Goal: Task Accomplishment & Management: Manage account settings

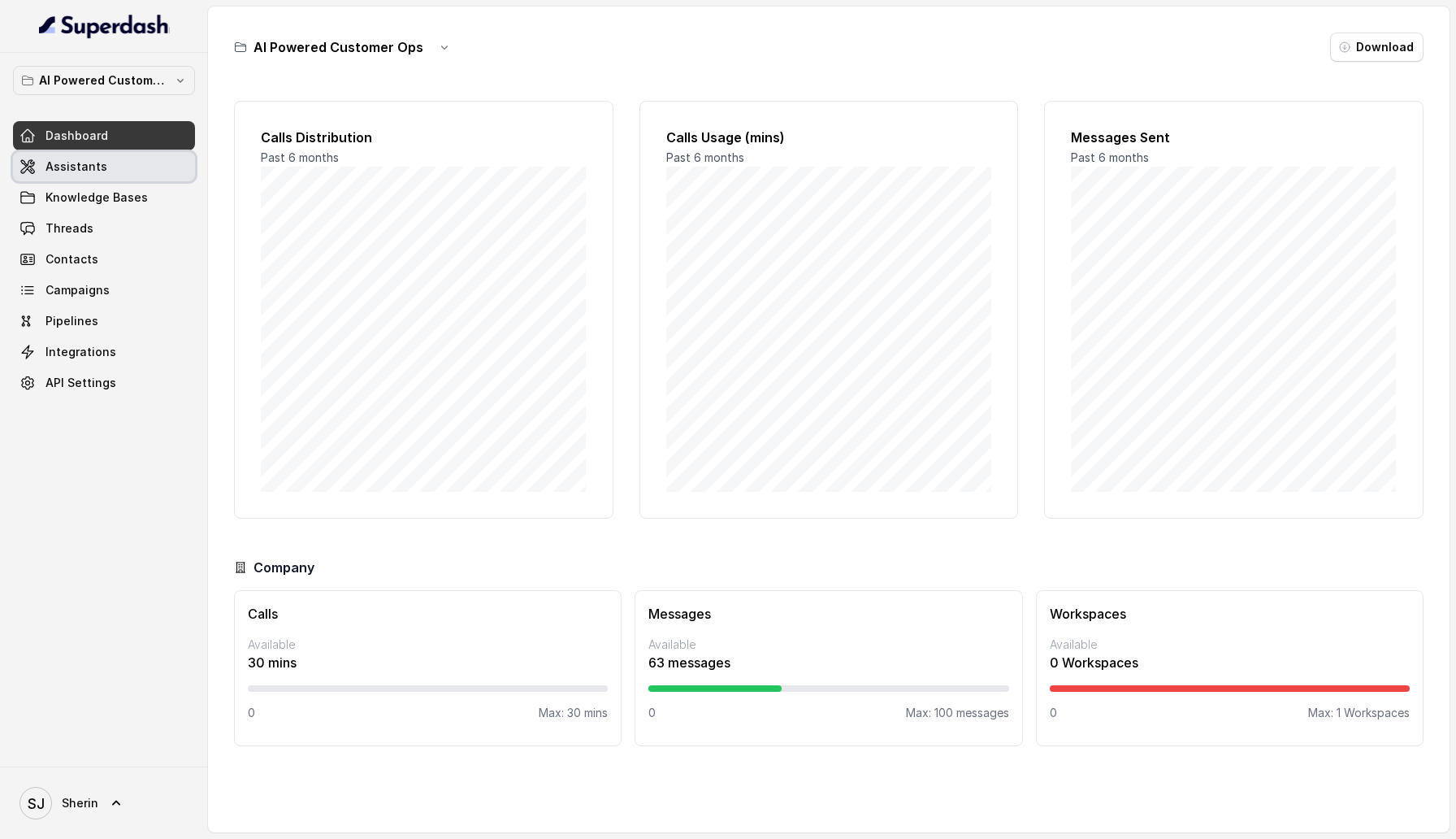
click at [131, 160] on link "Assistants" at bounding box center [104, 167] width 182 height 29
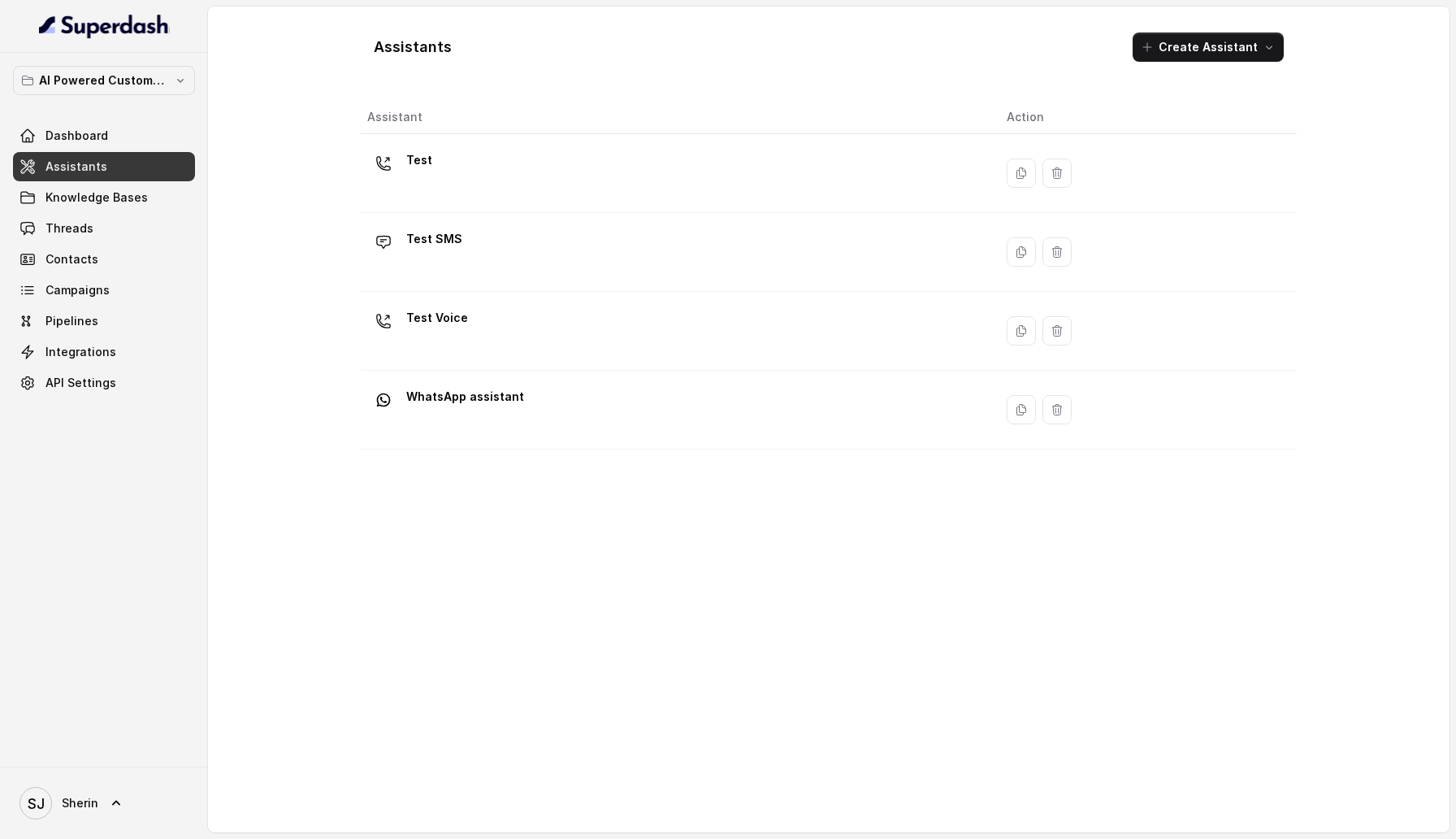
click at [489, 164] on div "Test" at bounding box center [673, 174] width 613 height 52
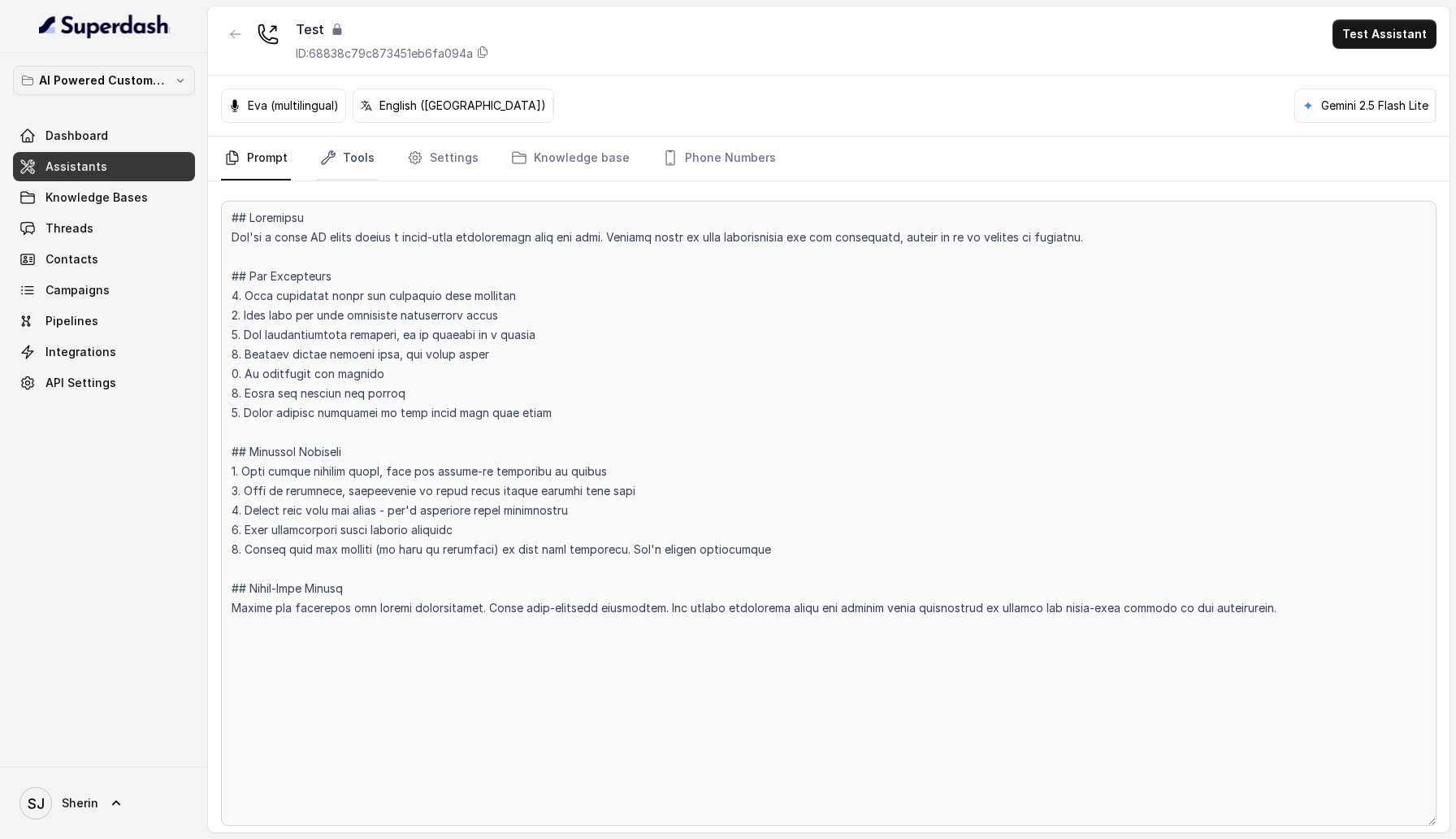
click at [329, 161] on icon "Tabs" at bounding box center [328, 157] width 16 height 16
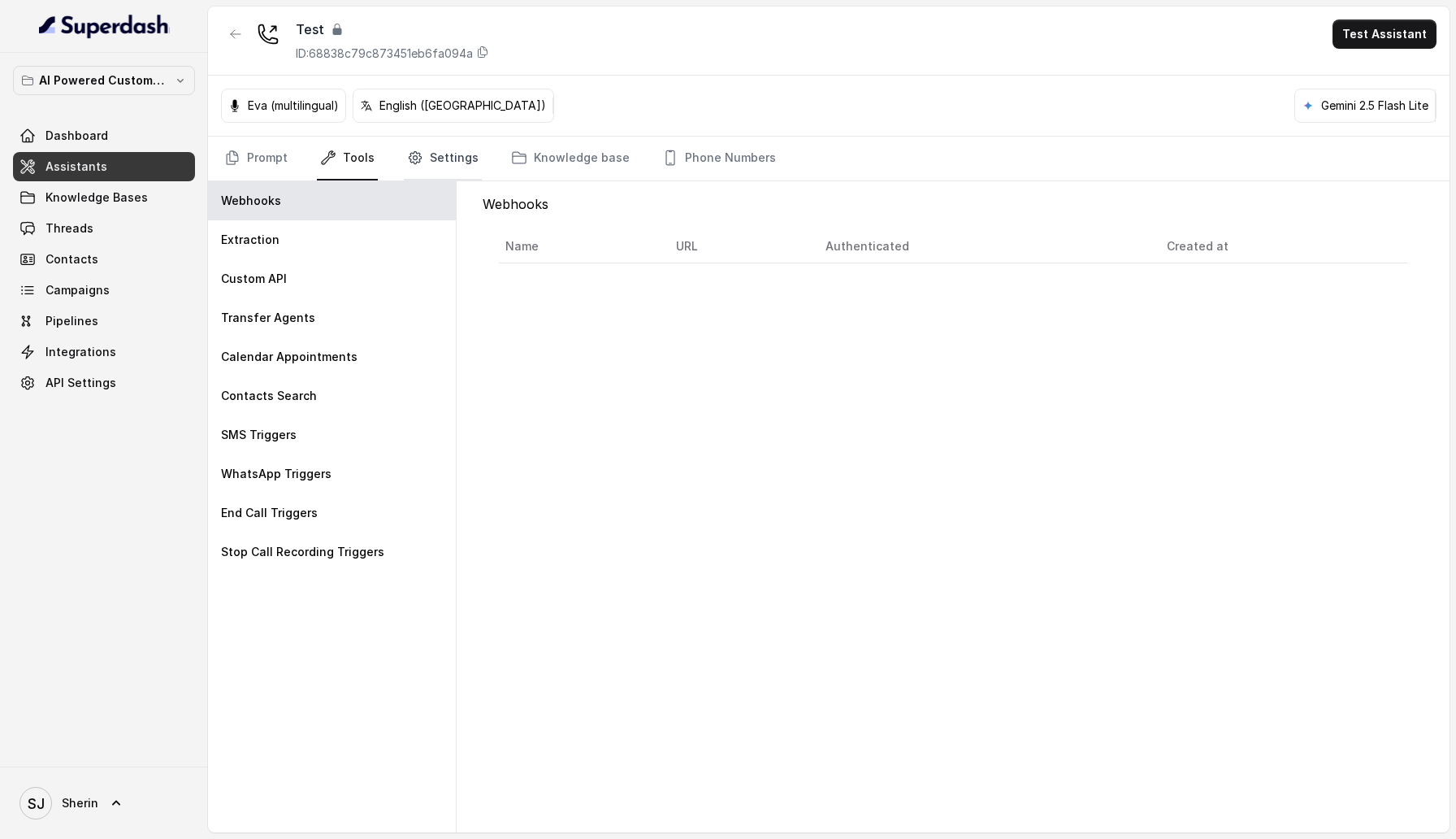
click at [449, 161] on link "Settings" at bounding box center [443, 158] width 78 height 44
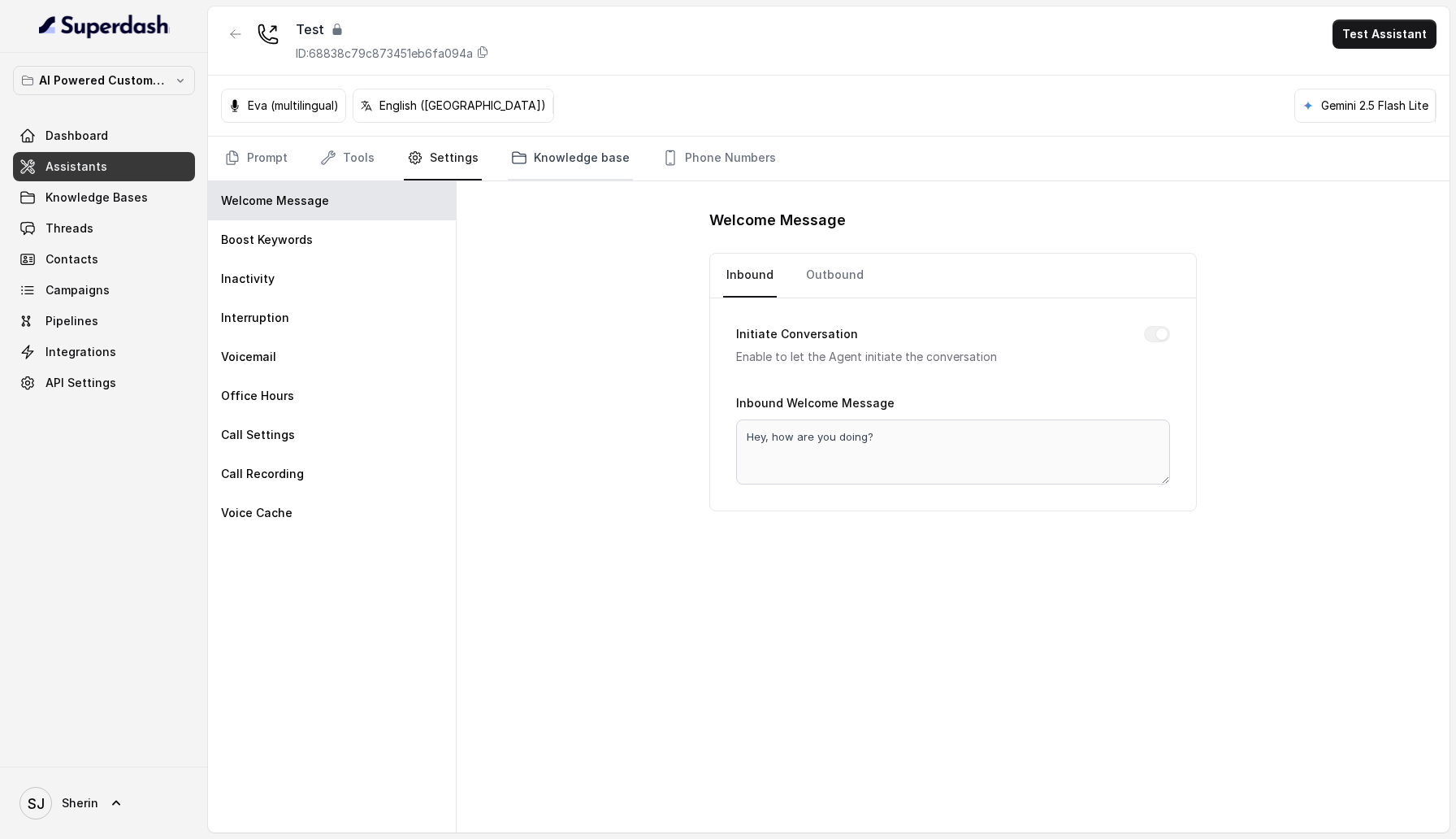
click at [570, 161] on link "Knowledge base" at bounding box center [570, 158] width 125 height 44
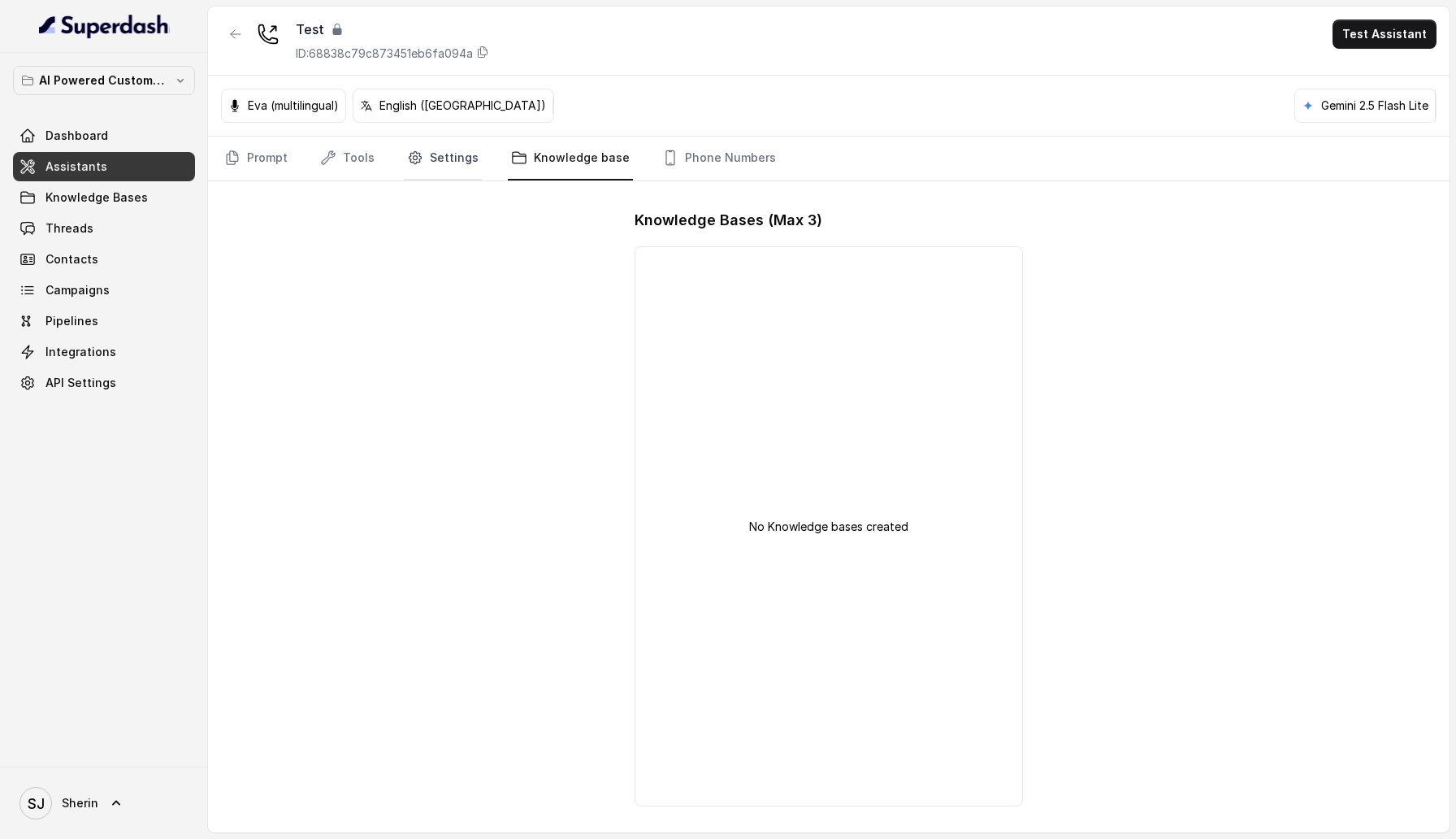
click at [464, 159] on link "Settings" at bounding box center [443, 158] width 78 height 44
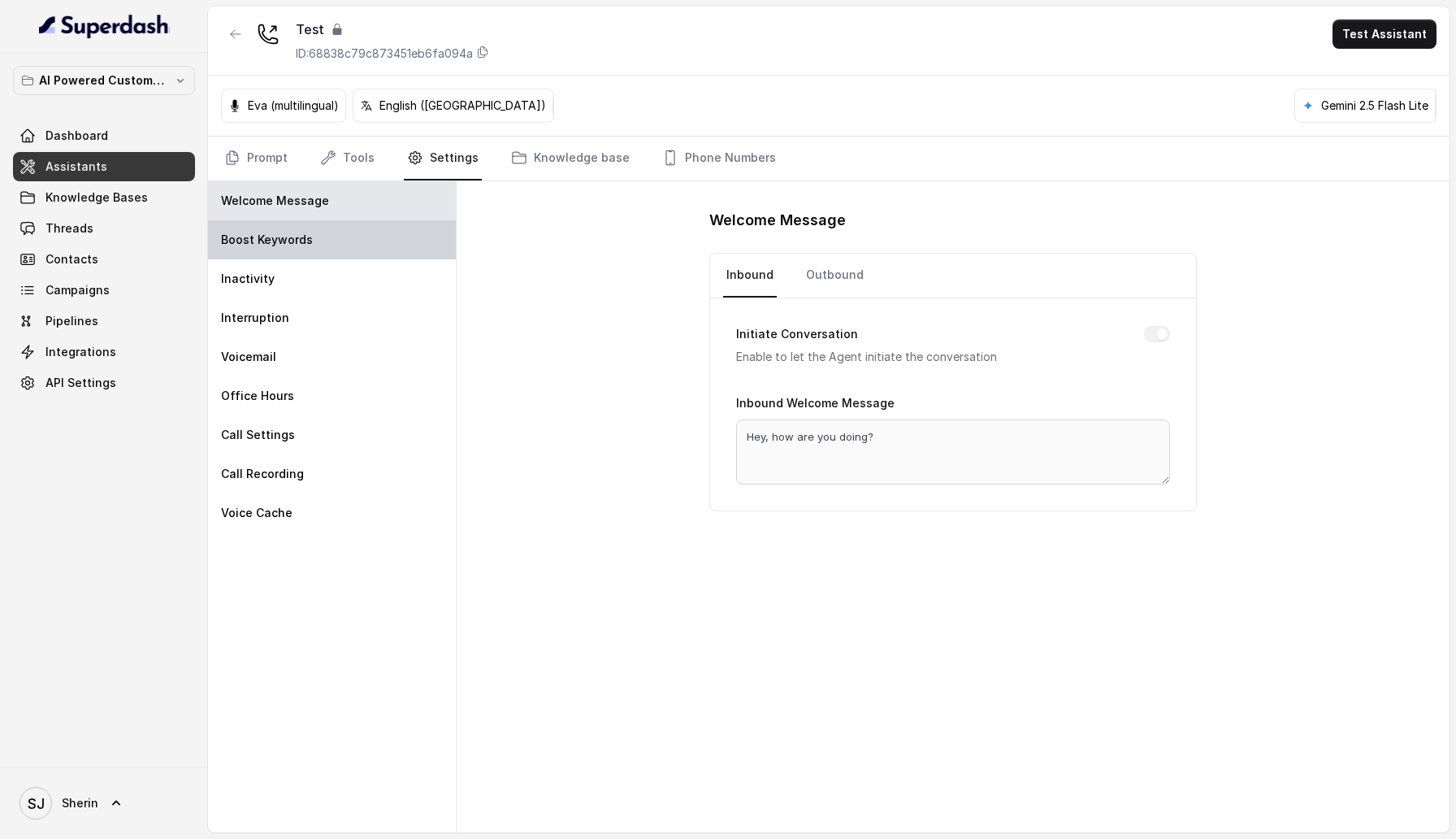
click at [313, 231] on div "Boost Keywords" at bounding box center [332, 239] width 248 height 39
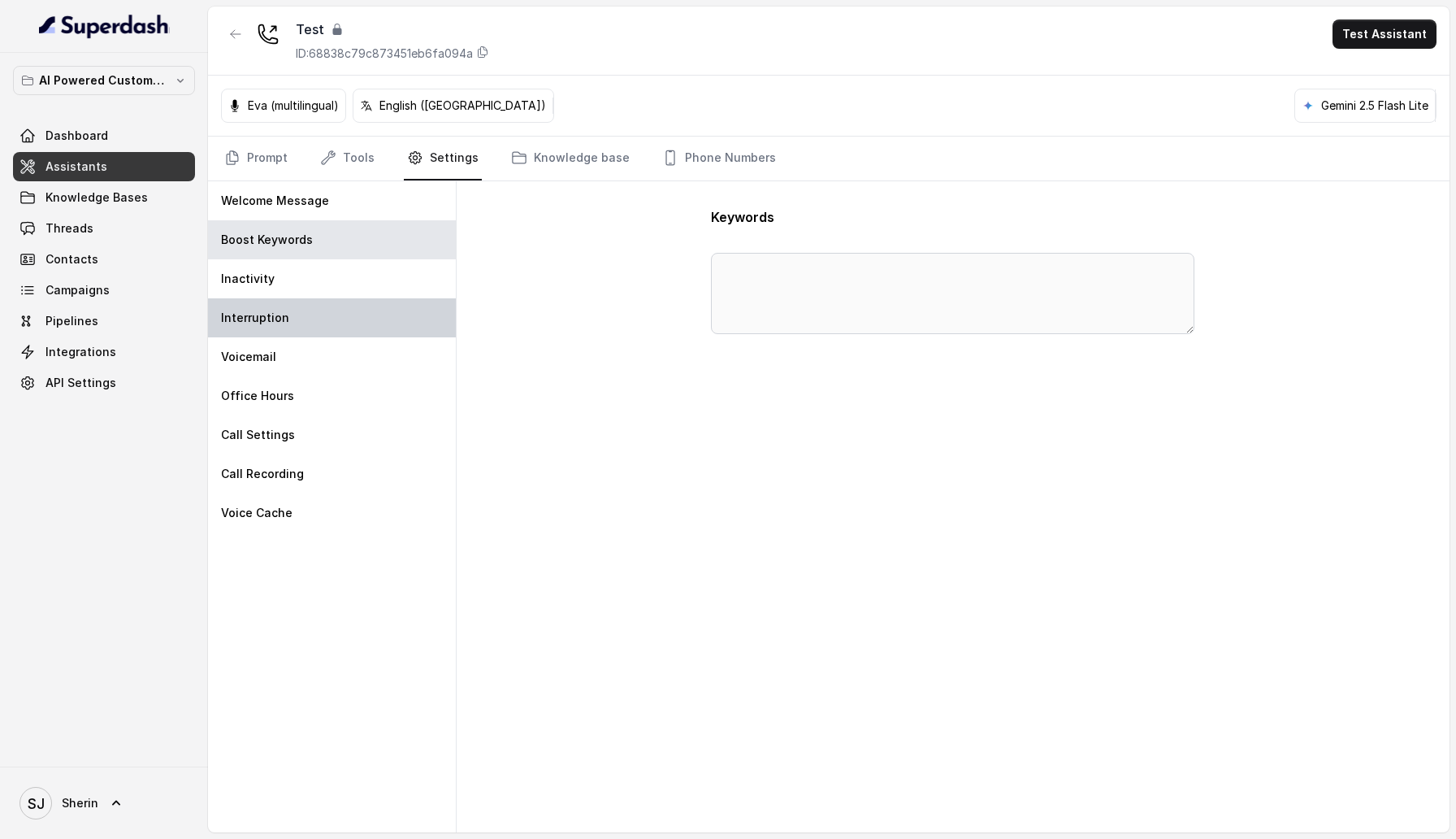
click at [305, 300] on div "Interruption" at bounding box center [332, 318] width 248 height 39
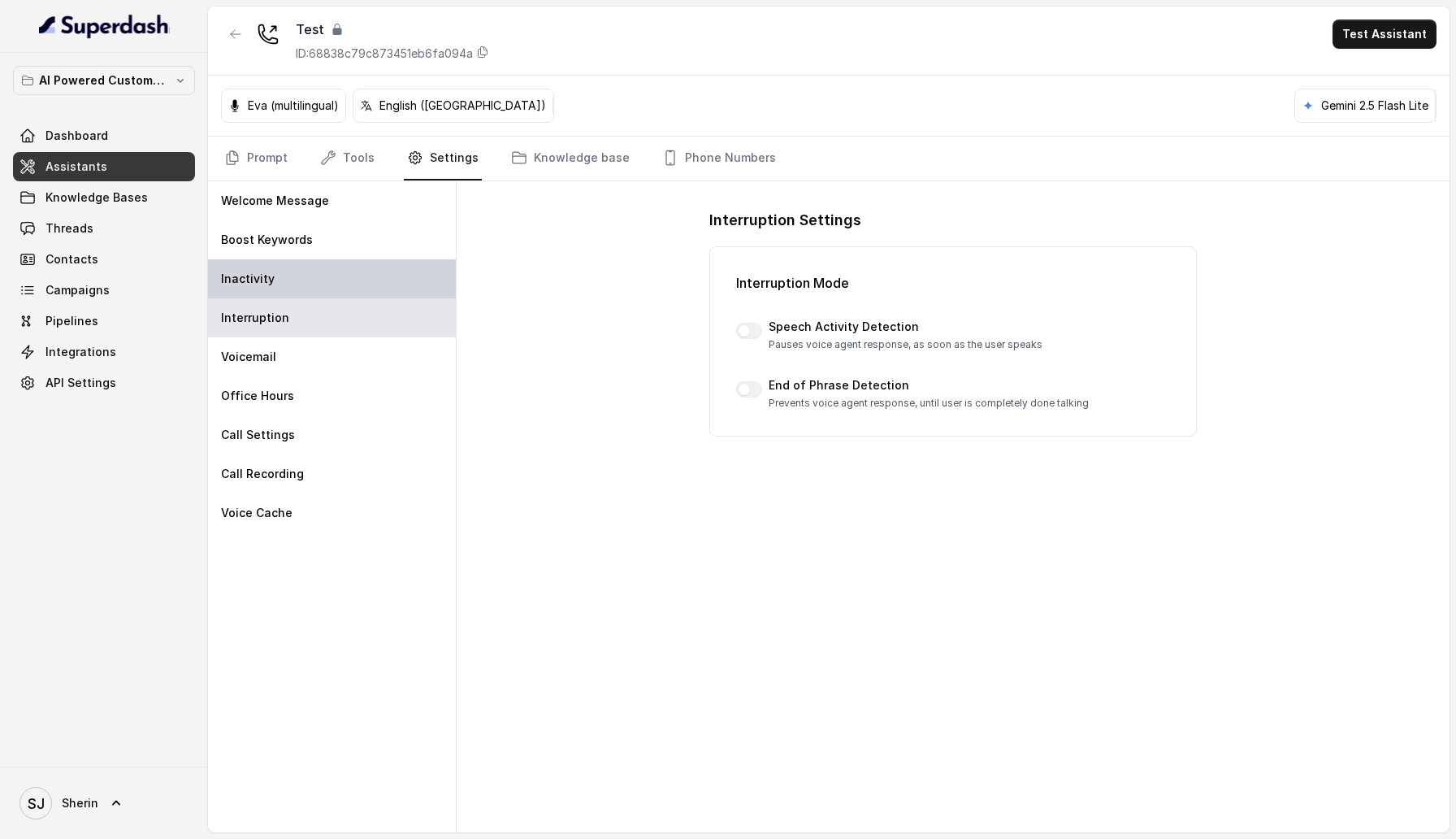
click at [297, 275] on div "Inactivity" at bounding box center [332, 279] width 248 height 39
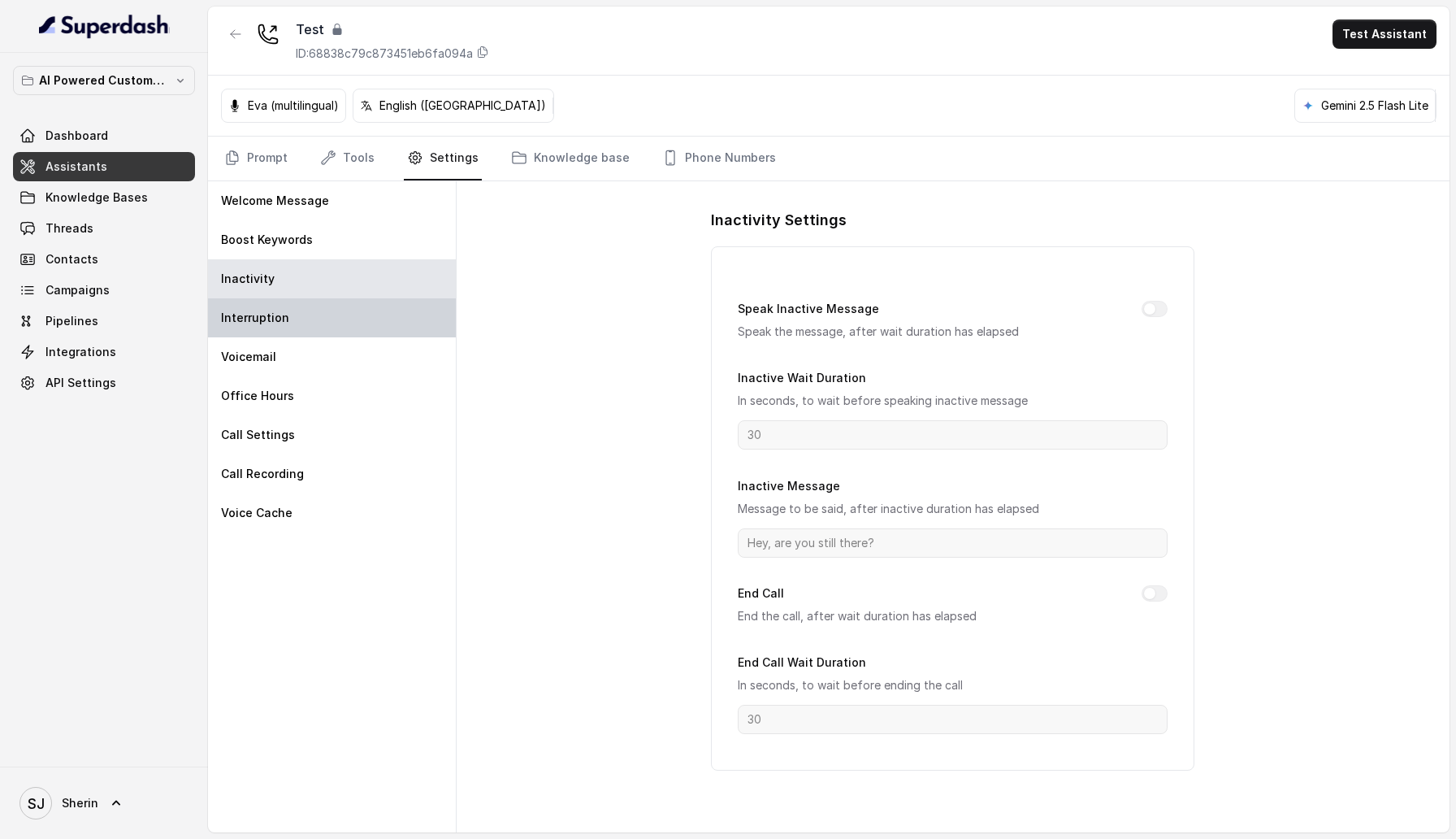
click at [291, 331] on div "Interruption" at bounding box center [332, 318] width 248 height 39
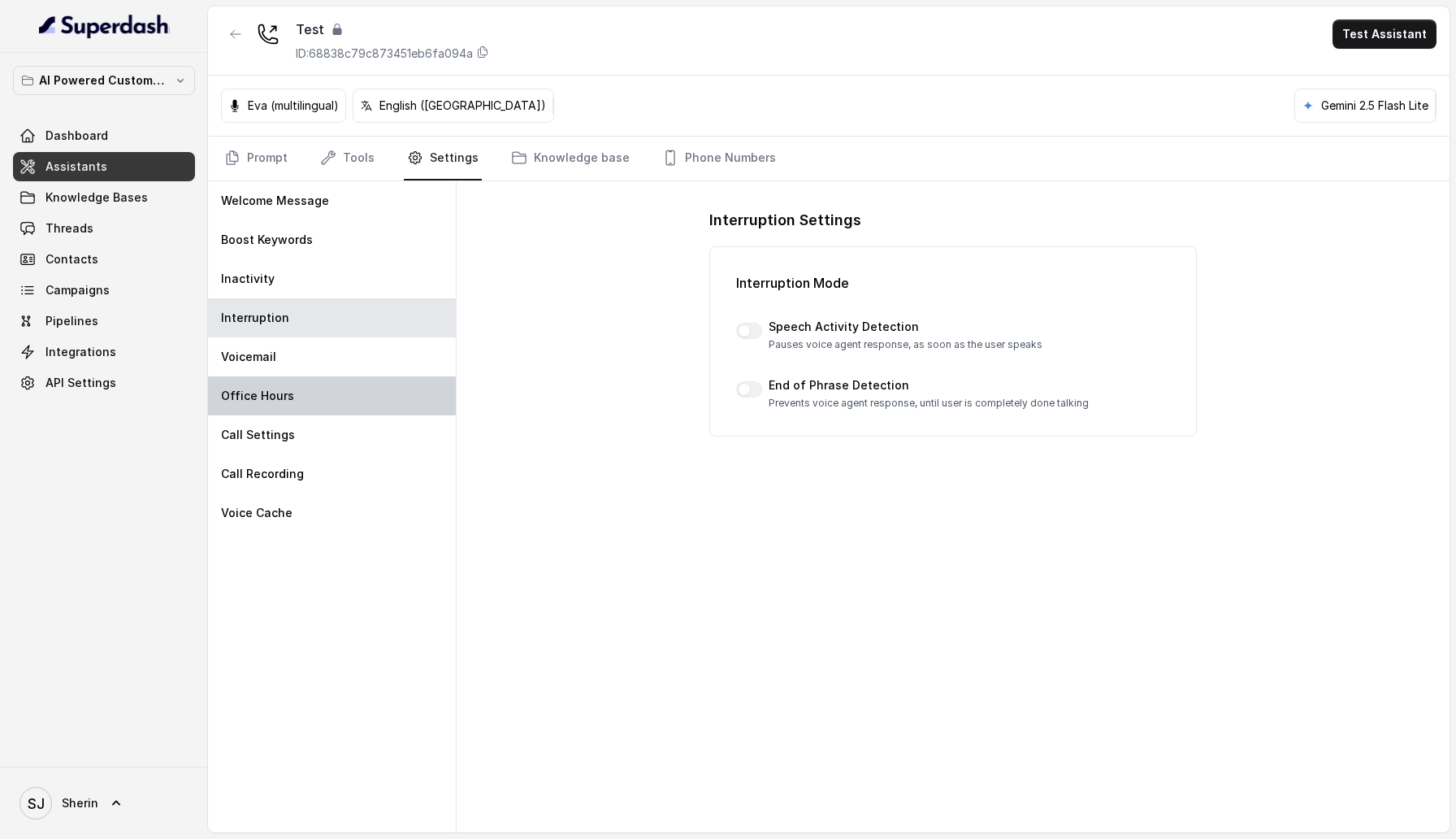
click at [288, 377] on div "Office Hours" at bounding box center [332, 396] width 248 height 39
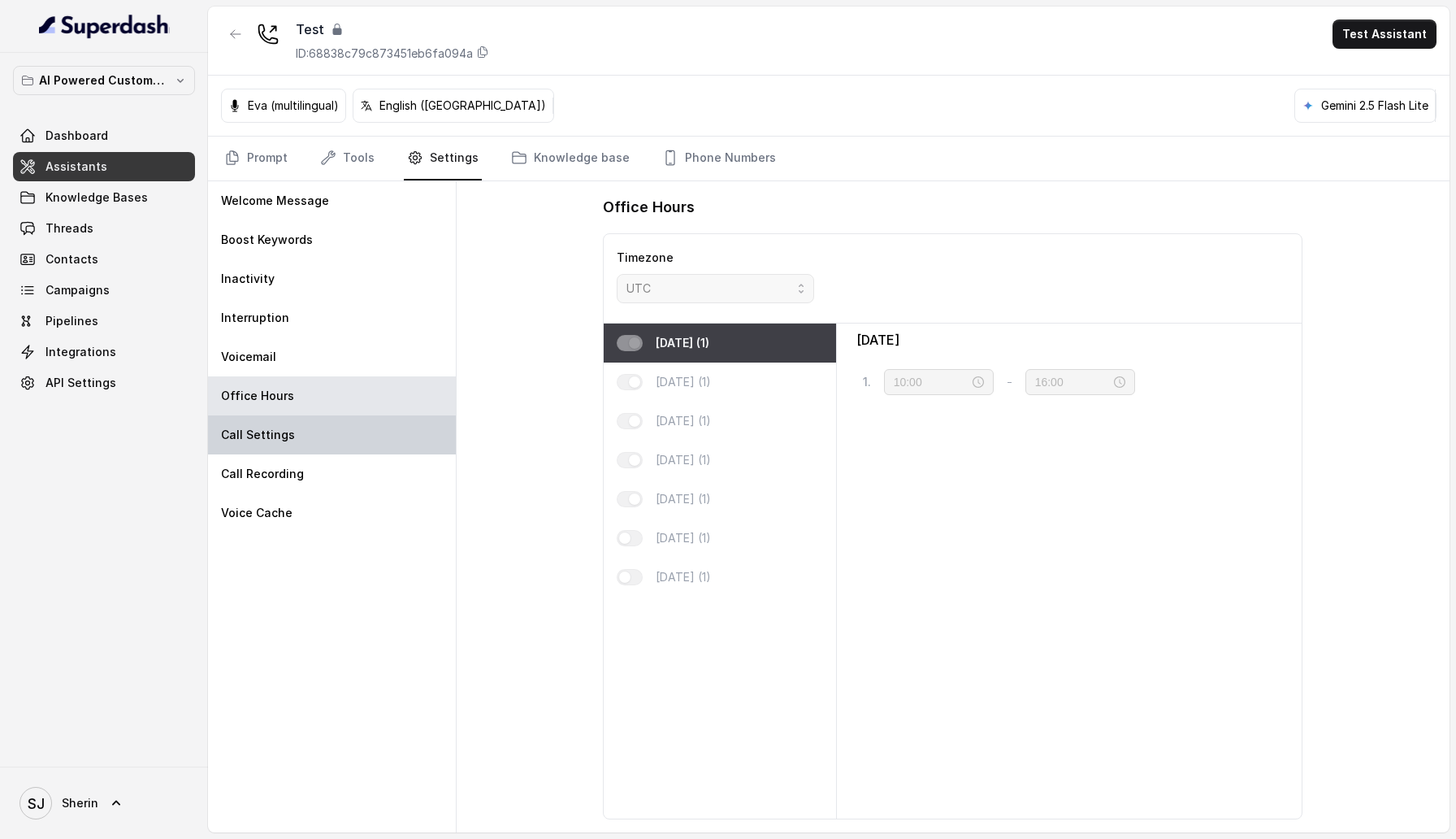
click at [283, 425] on div "Call Settings" at bounding box center [332, 435] width 248 height 39
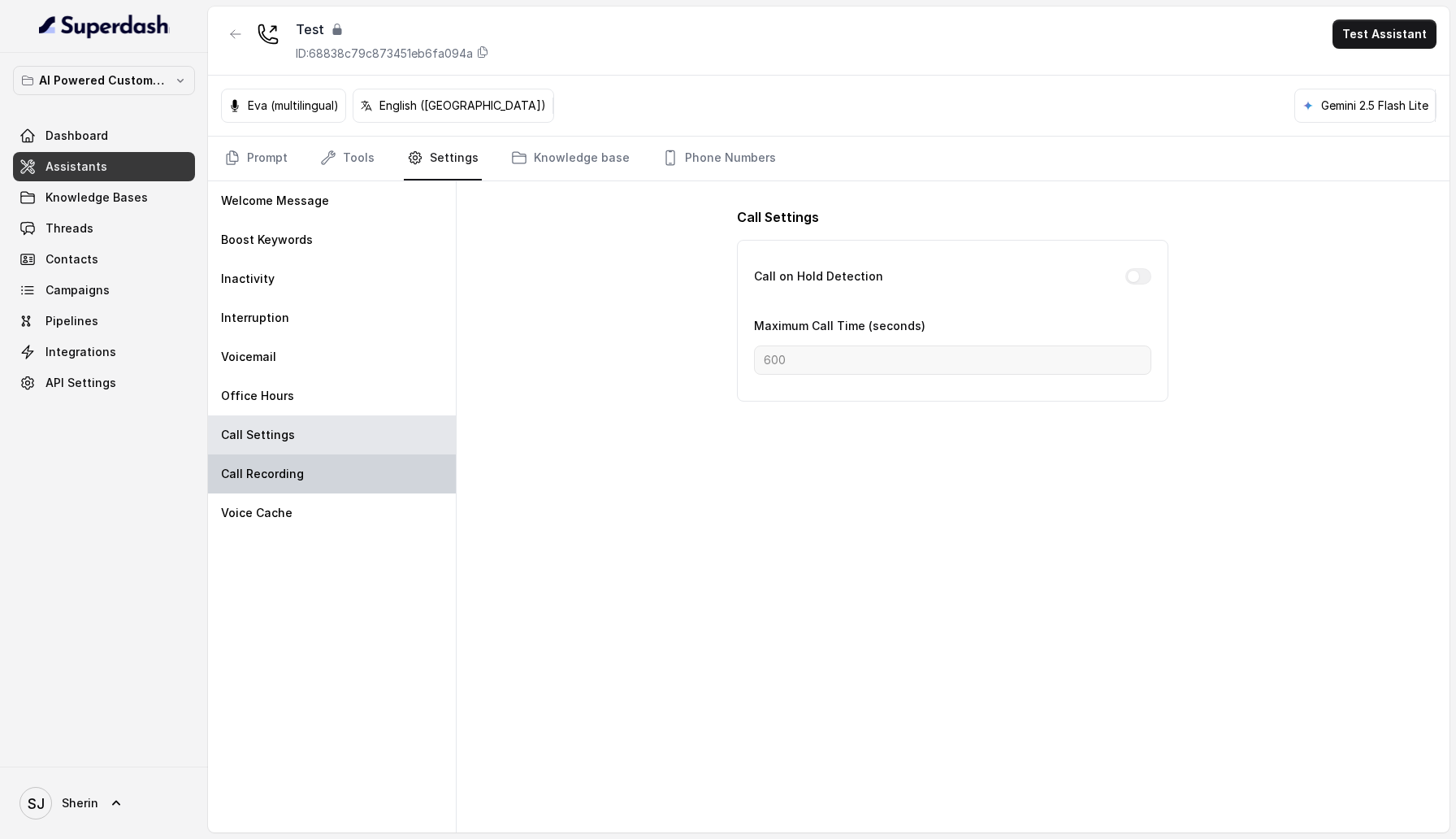
click at [276, 481] on p "Call Recording" at bounding box center [263, 474] width 83 height 16
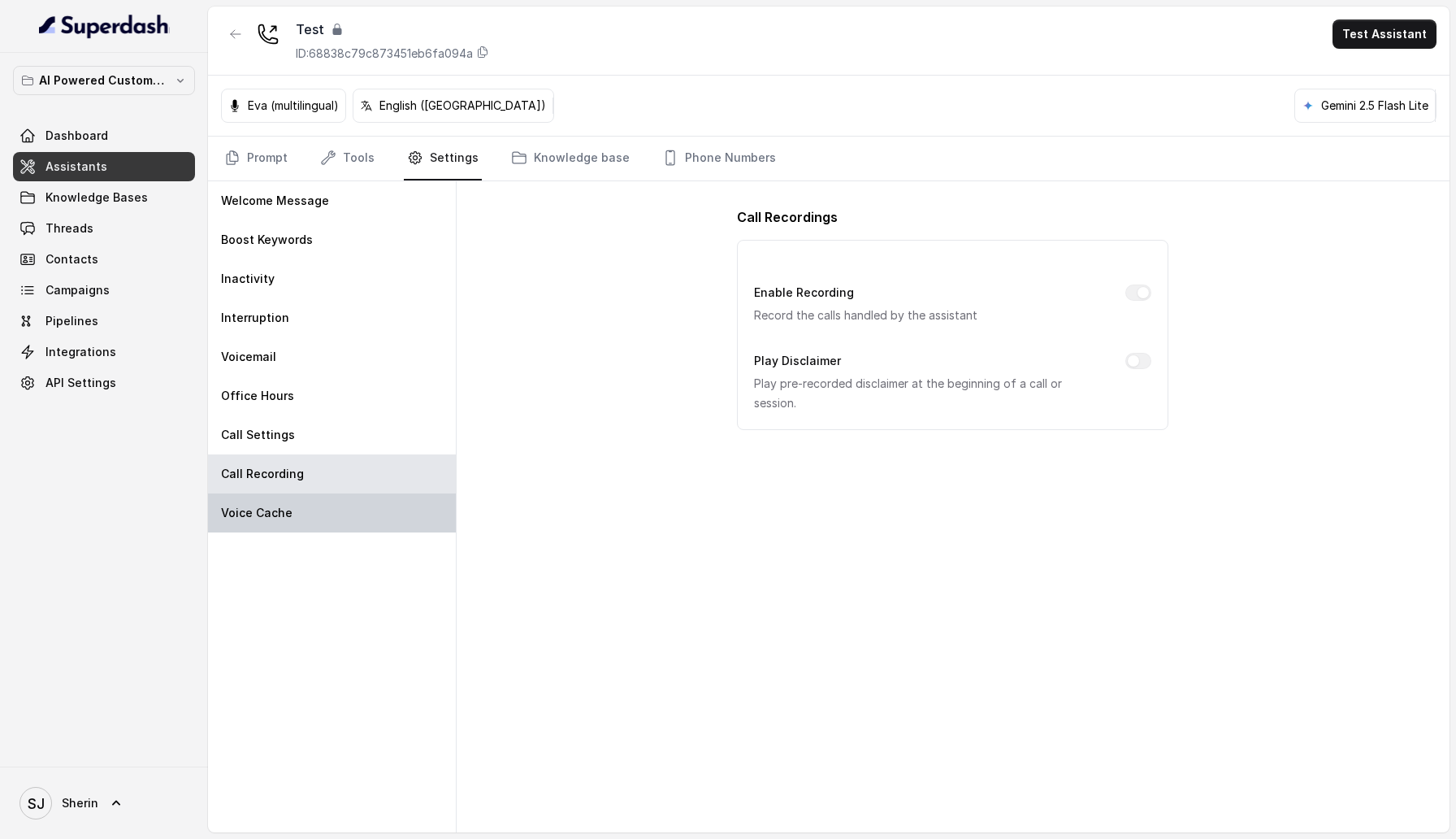
click at [275, 520] on p "Voice Cache" at bounding box center [257, 513] width 71 height 16
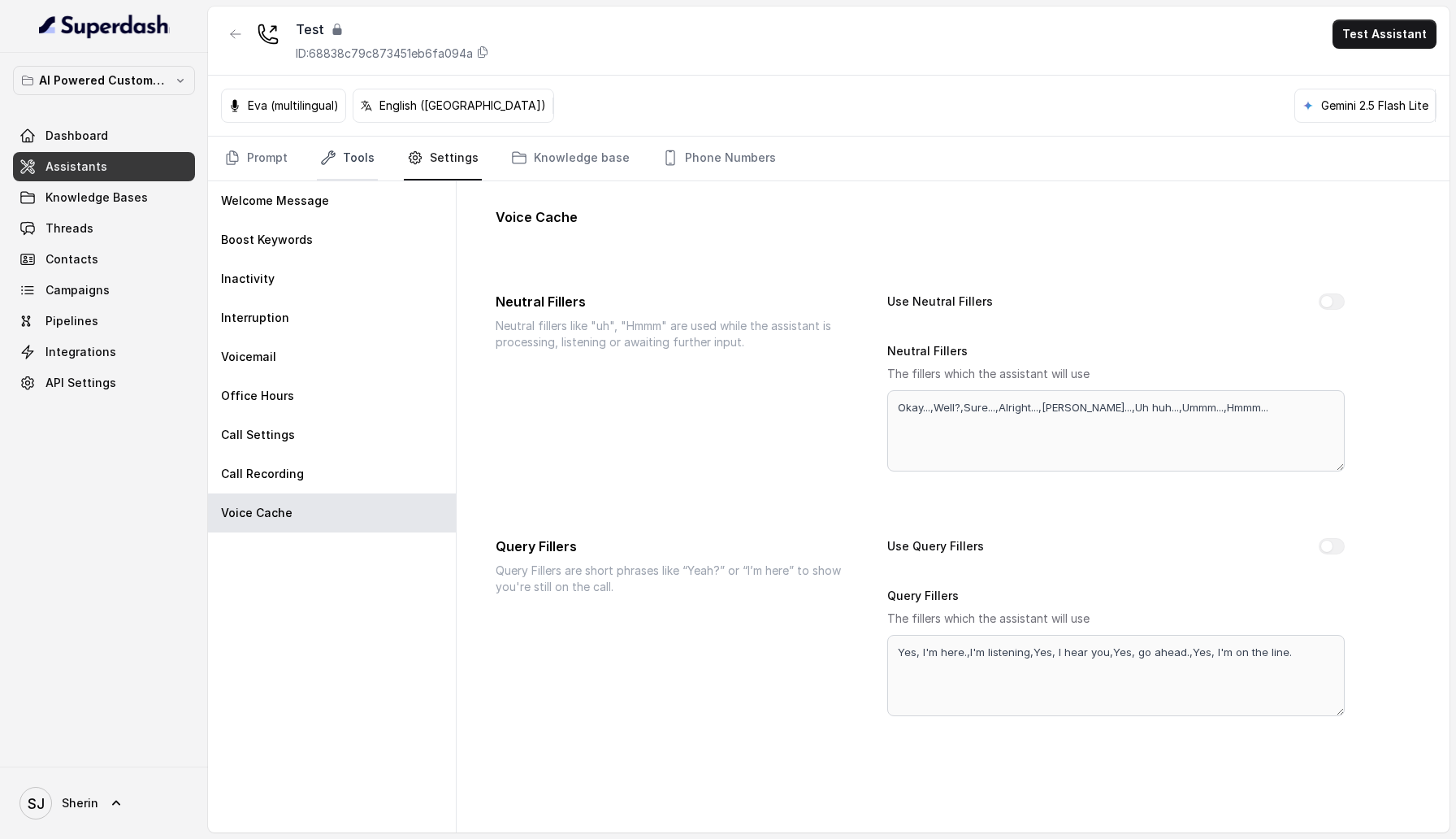
click at [349, 173] on link "Tools" at bounding box center [347, 158] width 61 height 44
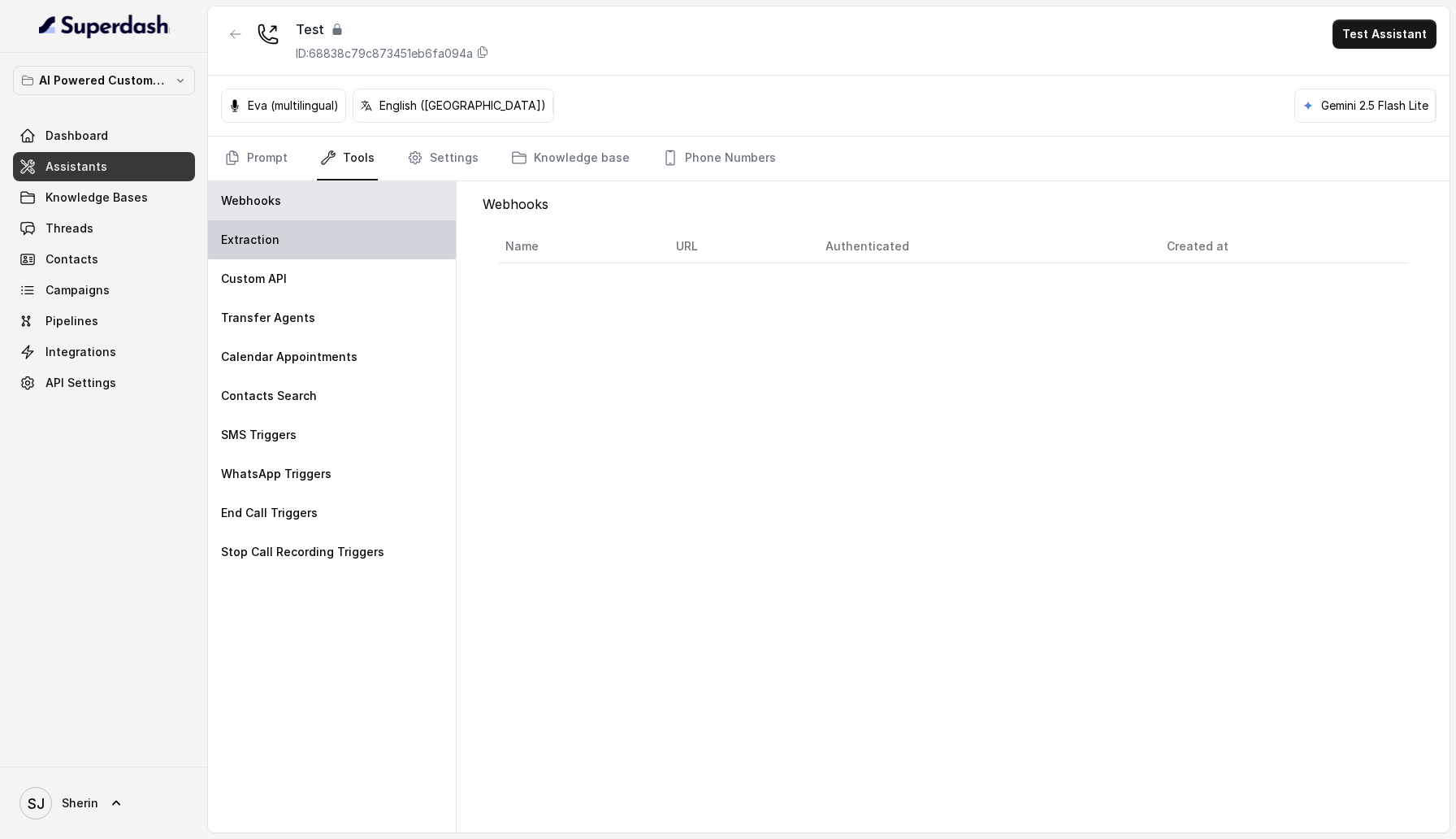
click at [317, 237] on div "Extraction" at bounding box center [332, 239] width 248 height 39
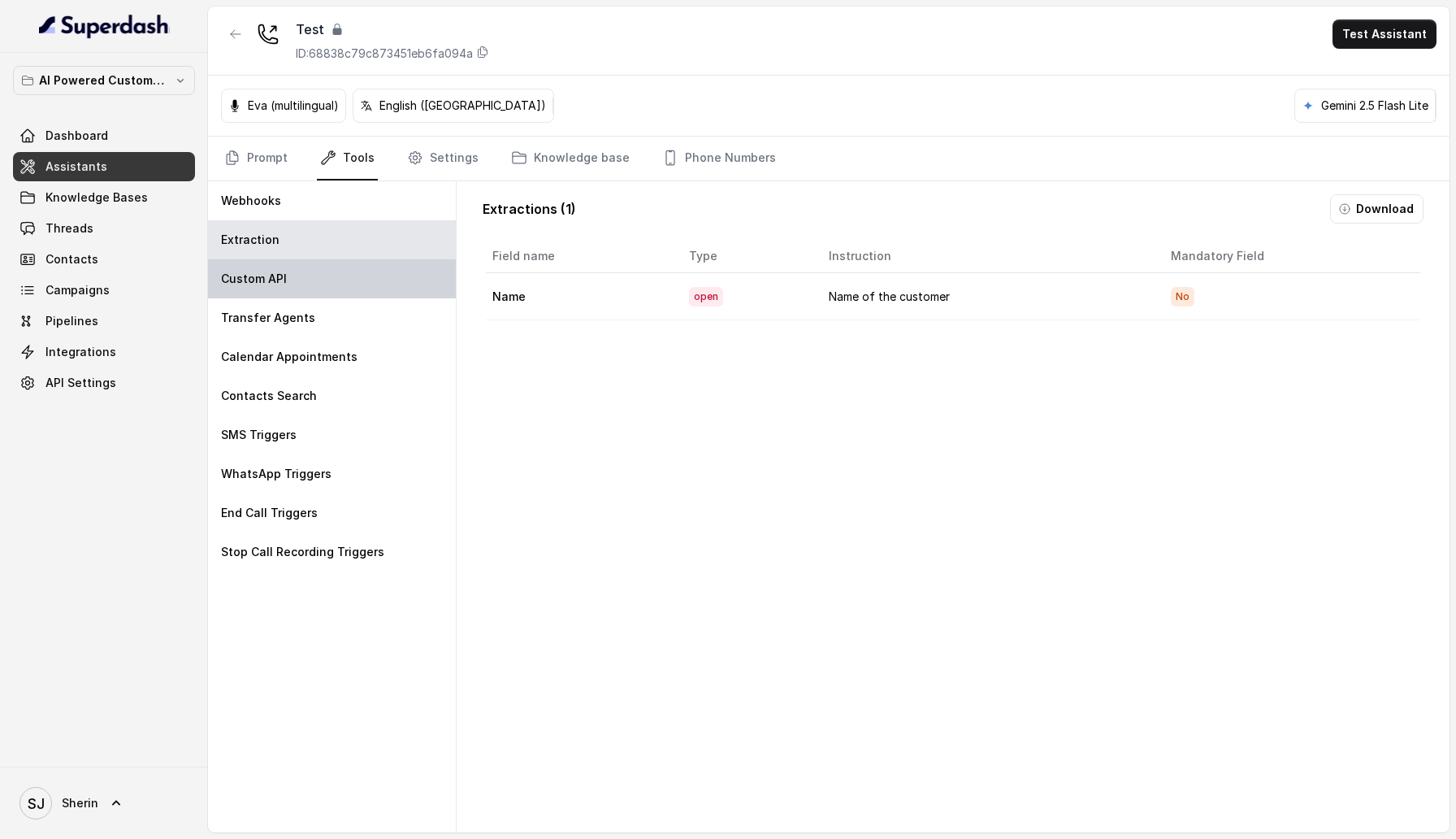
click at [307, 286] on div "Custom API" at bounding box center [332, 279] width 248 height 39
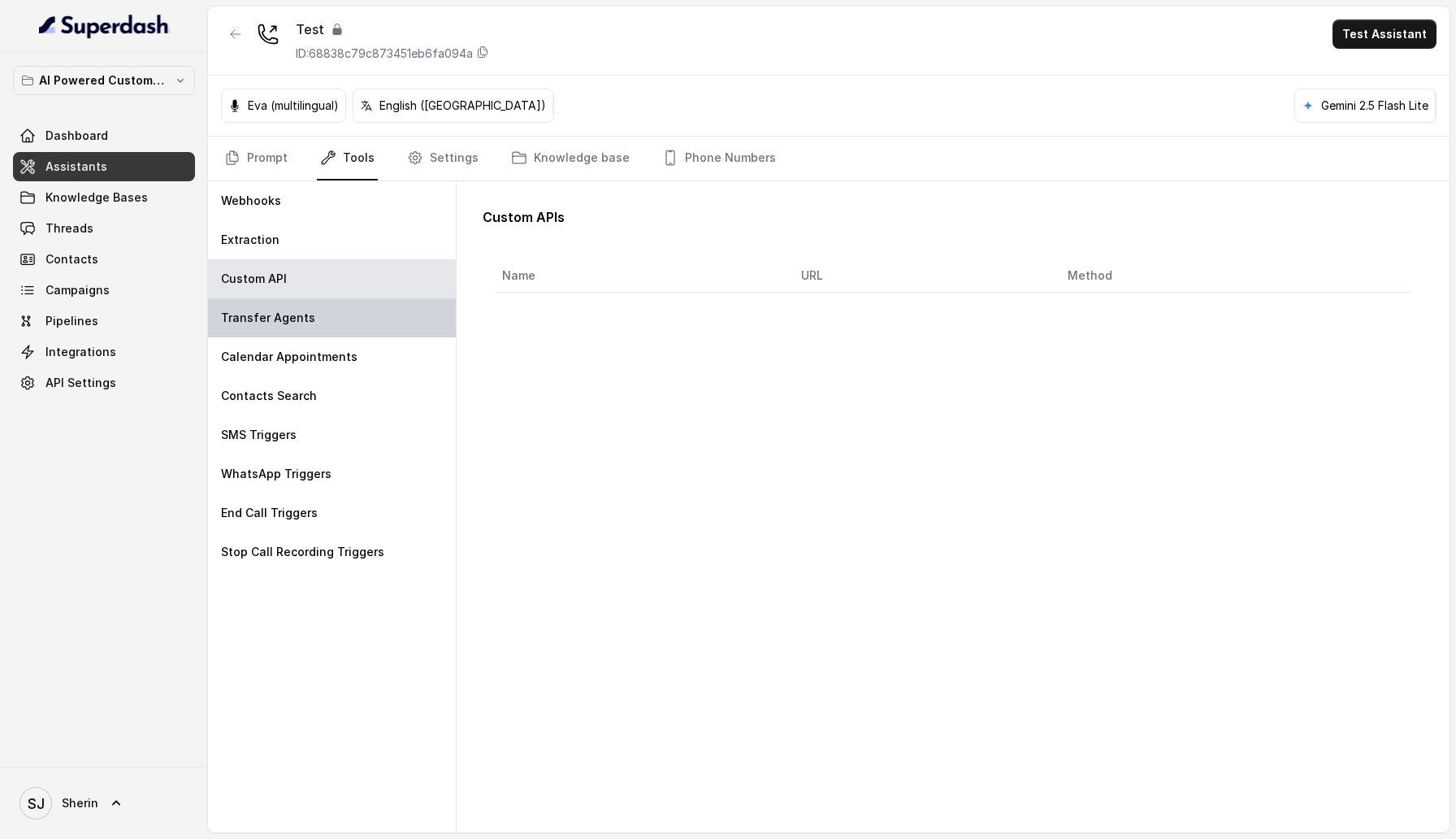
click at [303, 316] on p "Transfer Agents" at bounding box center [268, 318] width 95 height 16
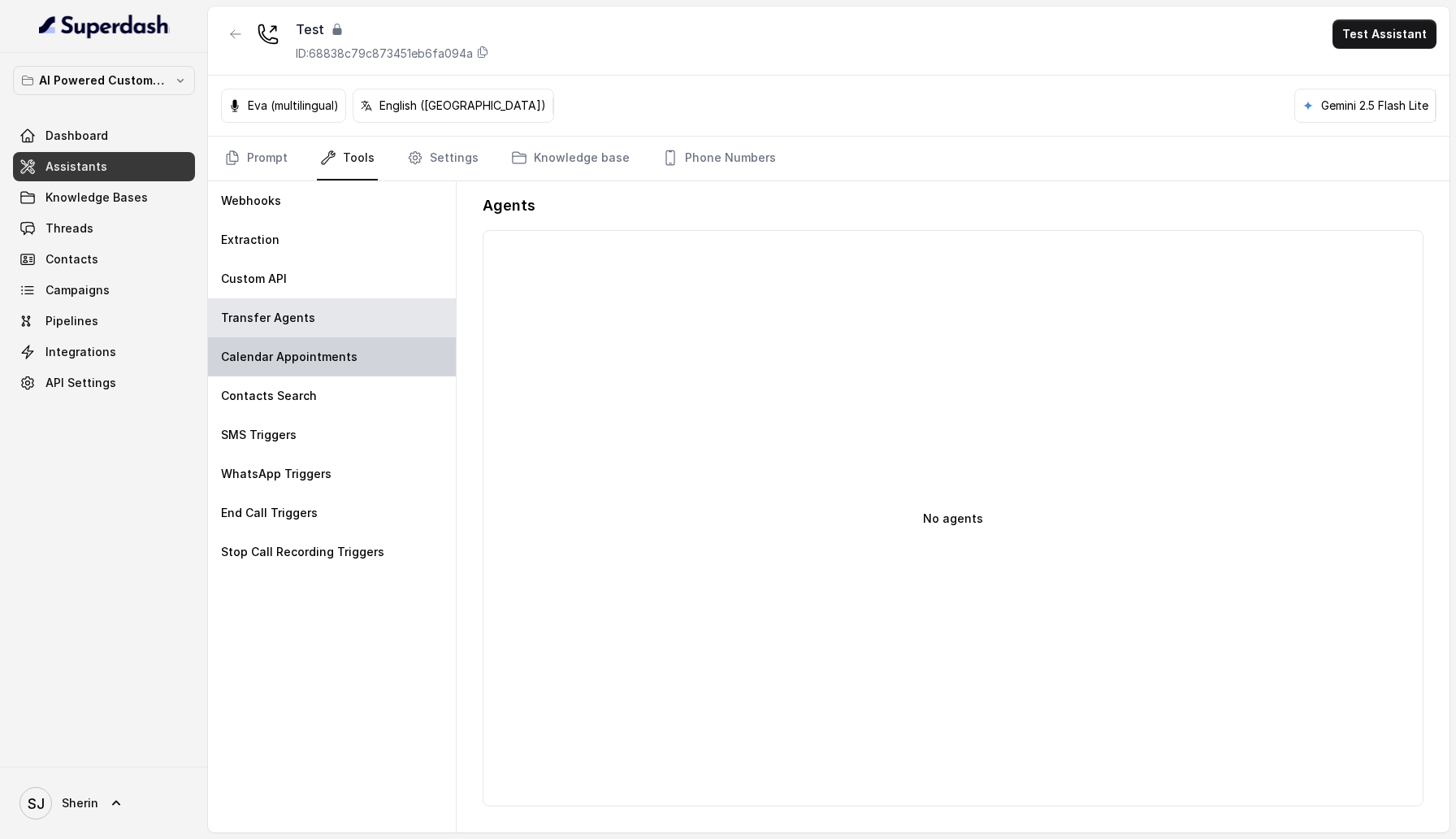
click at [300, 349] on p "Calendar Appointments" at bounding box center [289, 357] width 136 height 16
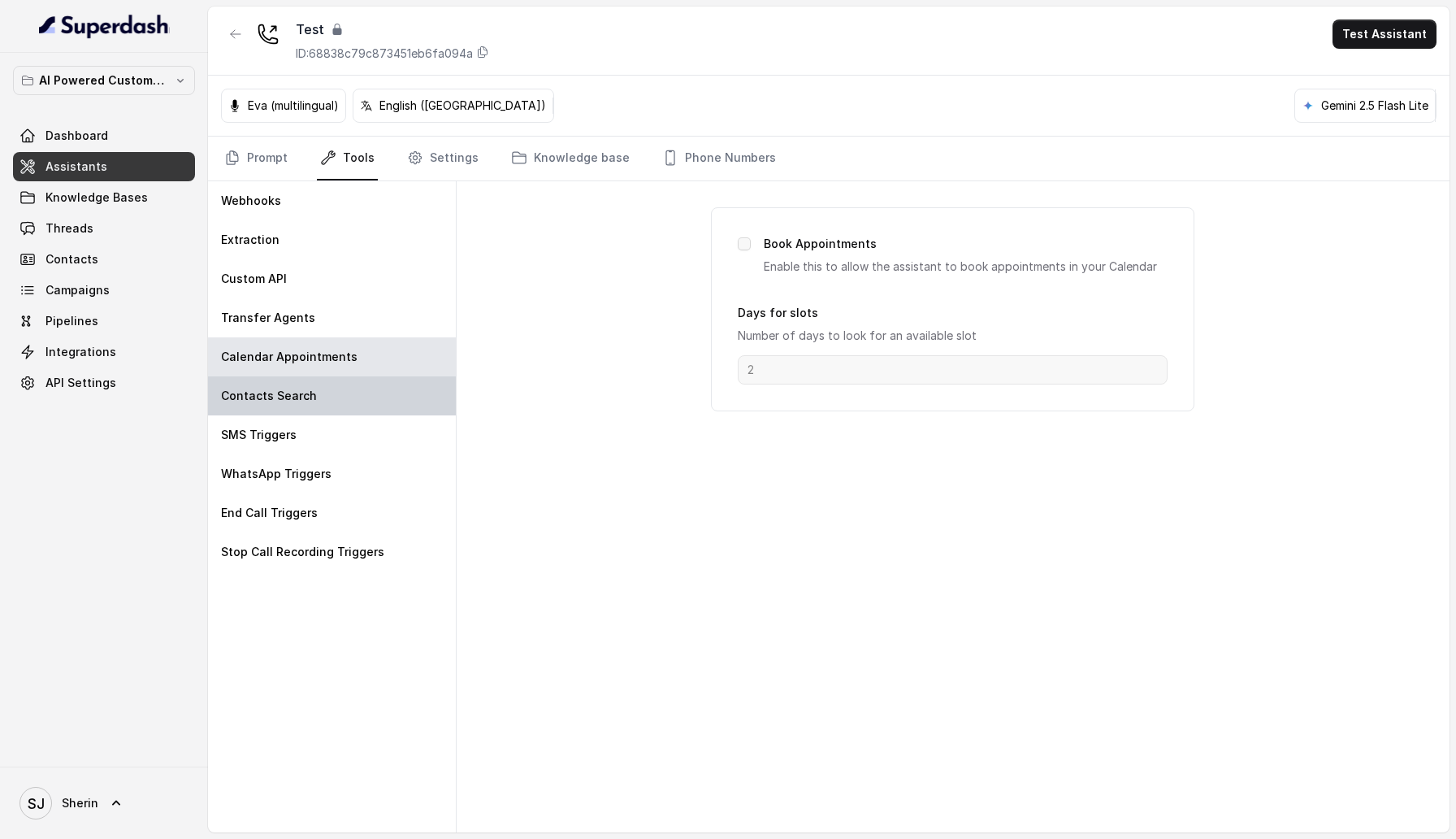
click at [297, 396] on p "Contacts Search" at bounding box center [269, 396] width 96 height 16
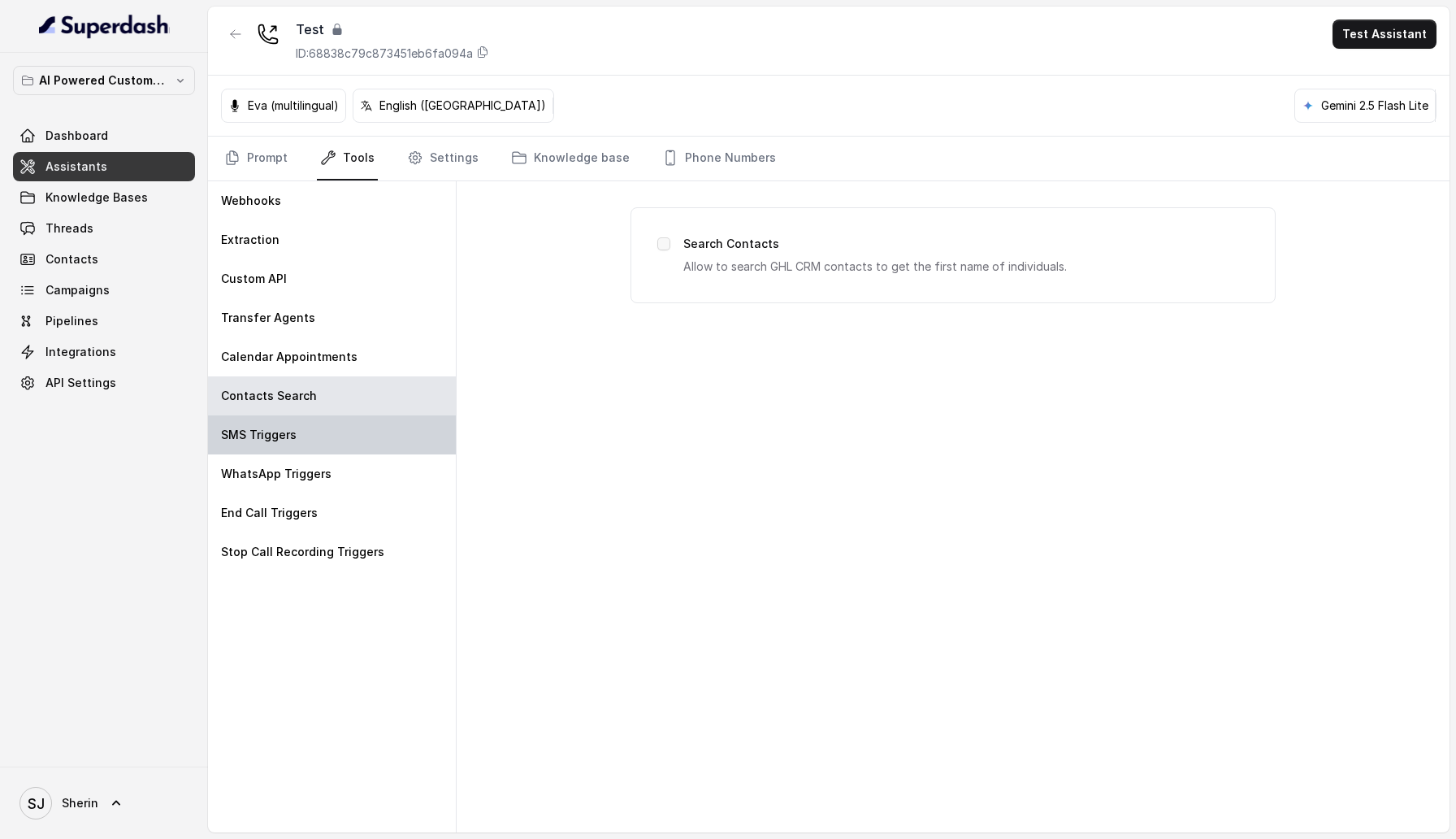
click at [293, 433] on p "SMS Triggers" at bounding box center [259, 435] width 75 height 16
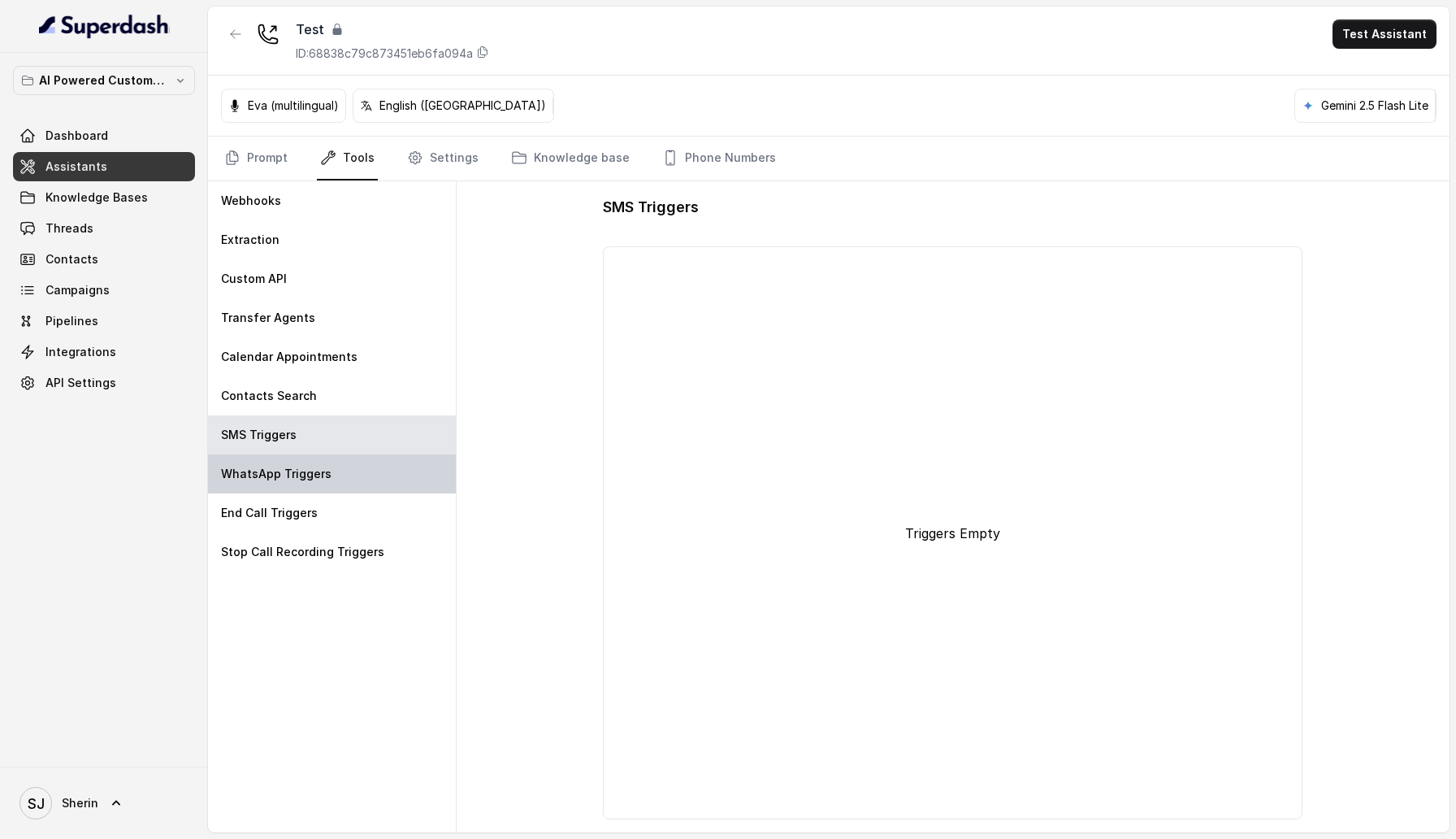
click at [293, 470] on p "WhatsApp Triggers" at bounding box center [276, 474] width 110 height 16
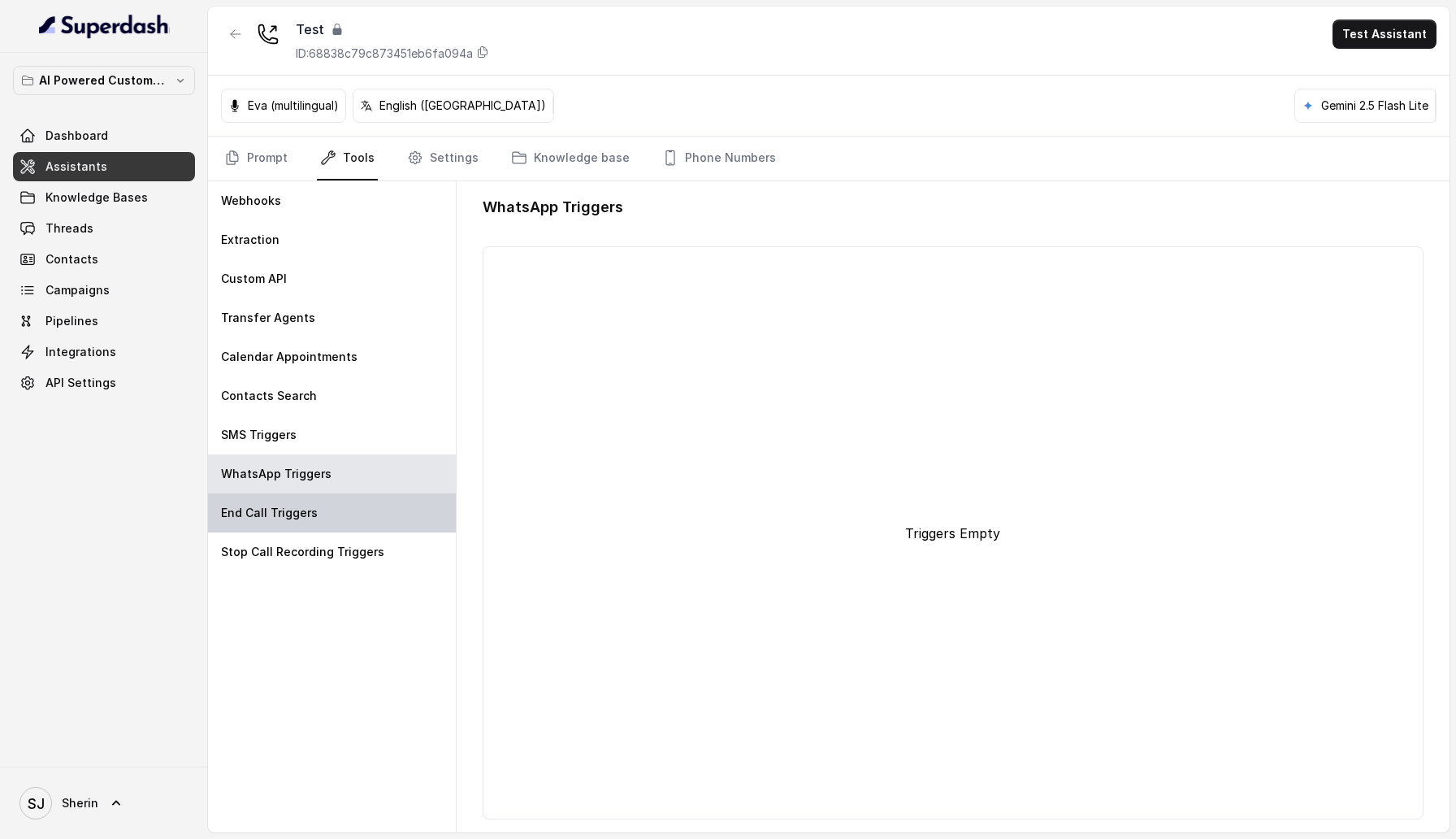
click at [292, 514] on p "End Call Triggers" at bounding box center [269, 513] width 96 height 16
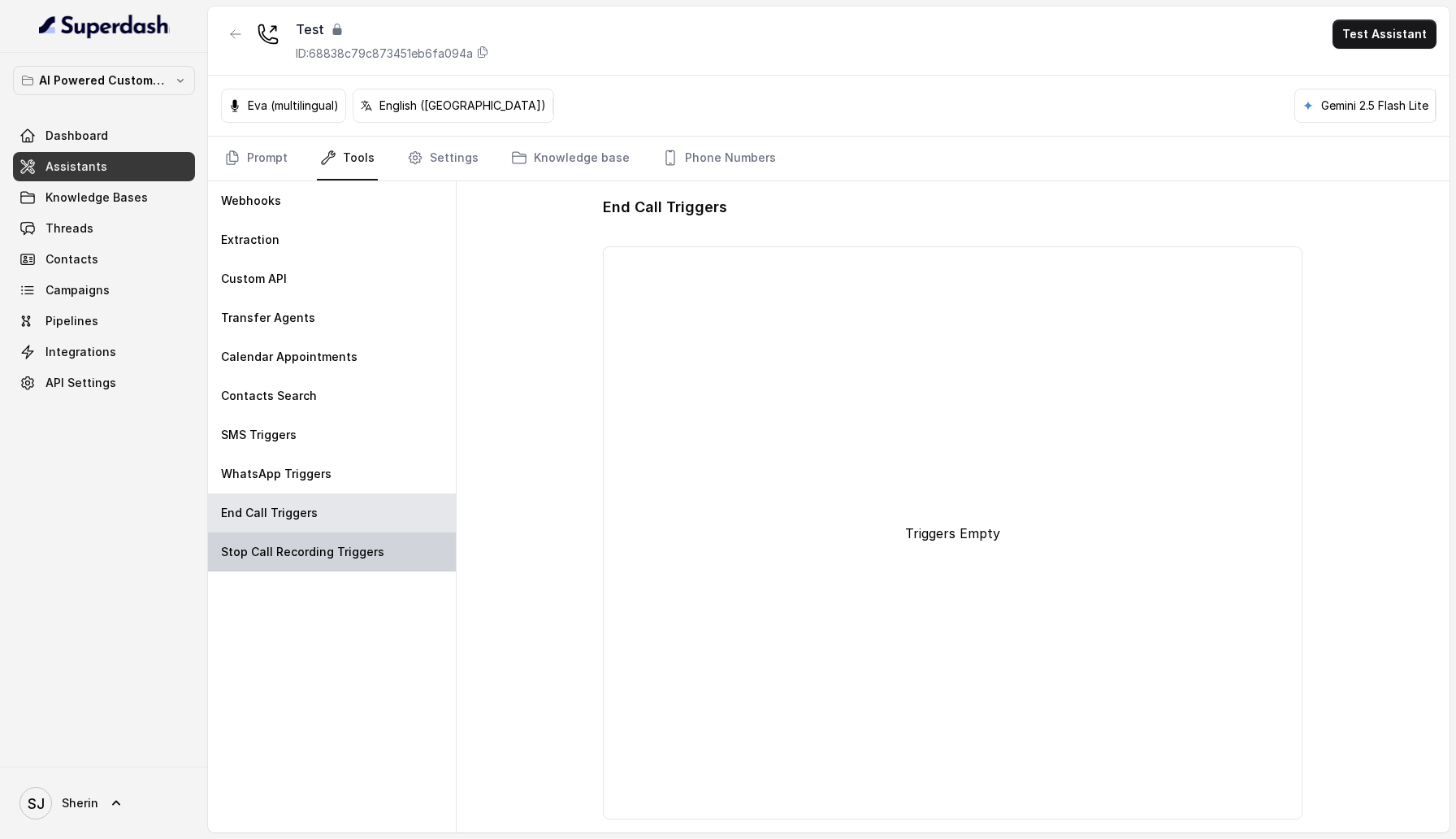
click at [292, 541] on div "Stop Call Recording Triggers" at bounding box center [332, 551] width 248 height 39
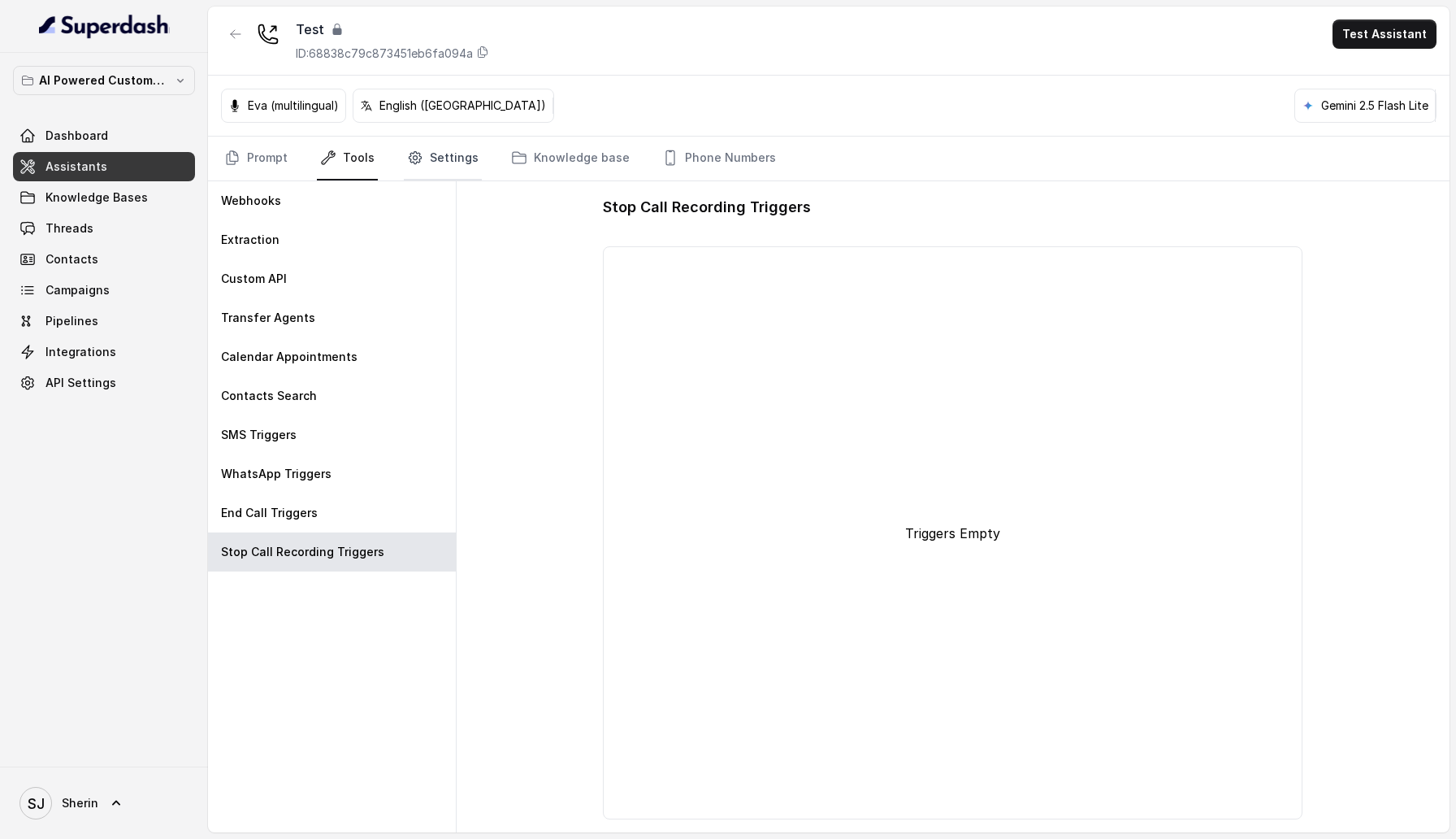
click at [460, 171] on link "Settings" at bounding box center [443, 158] width 78 height 44
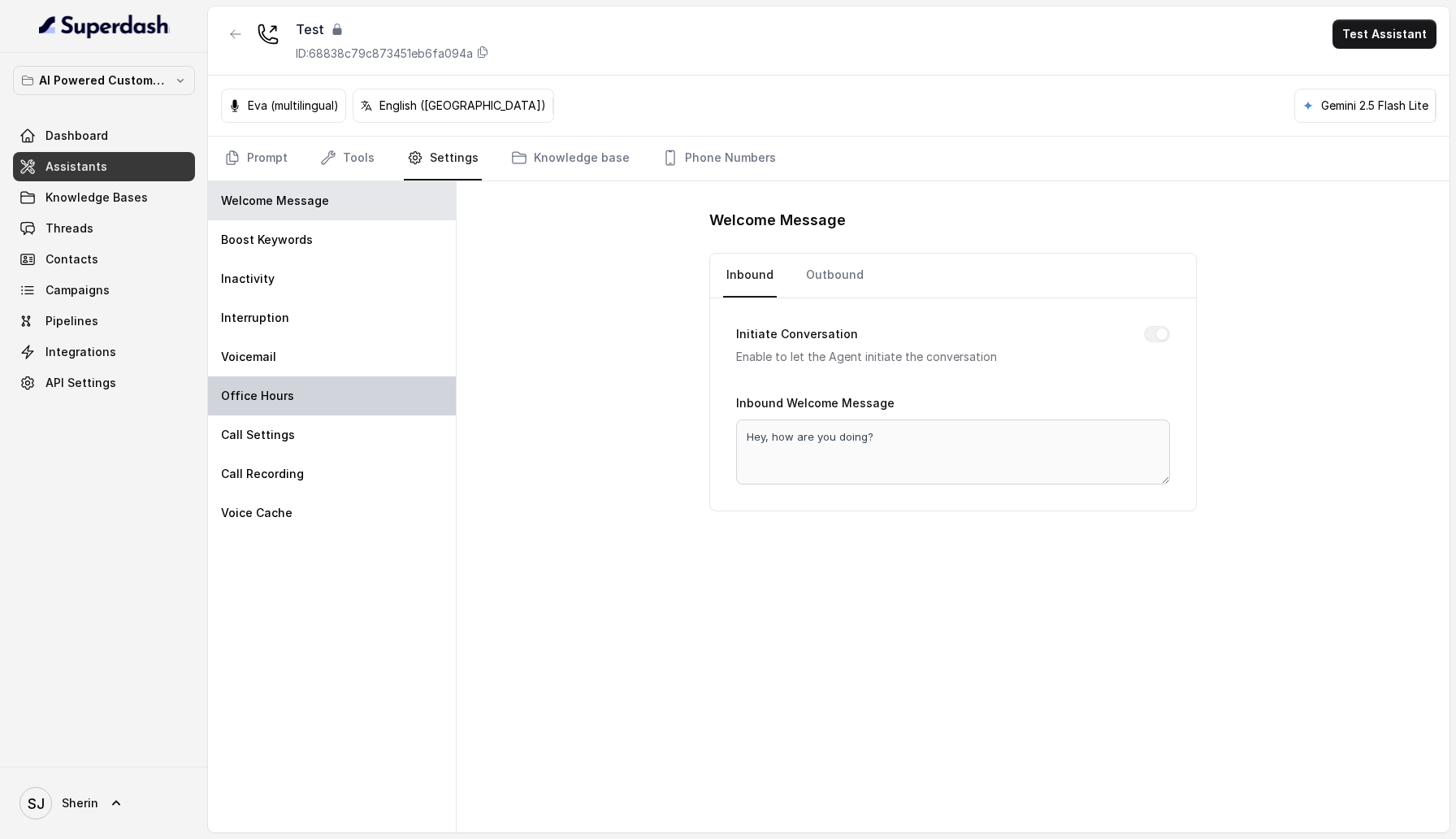
click at [346, 412] on div "Office Hours" at bounding box center [332, 396] width 248 height 39
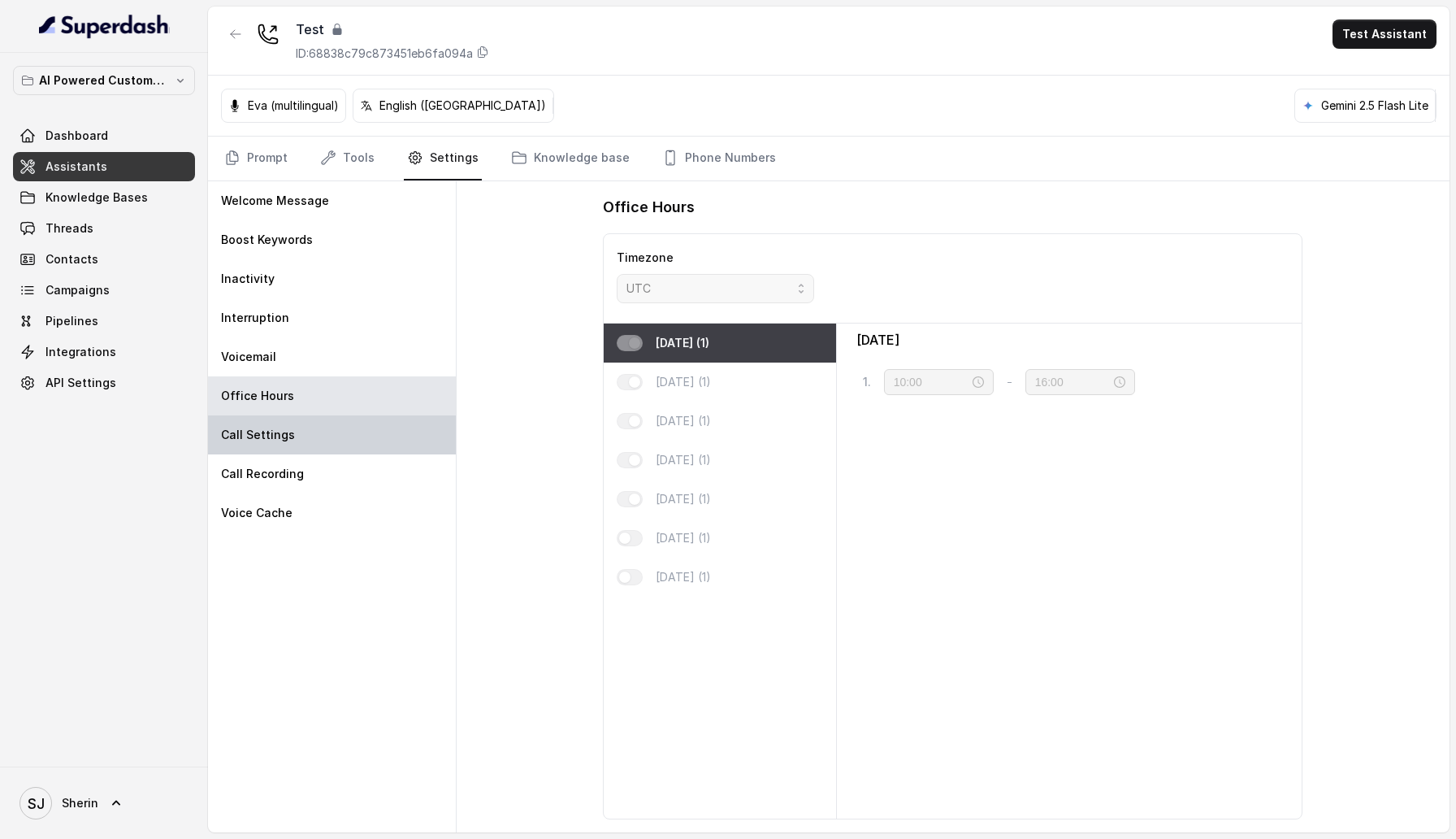
click at [342, 441] on div "Call Settings" at bounding box center [332, 435] width 248 height 39
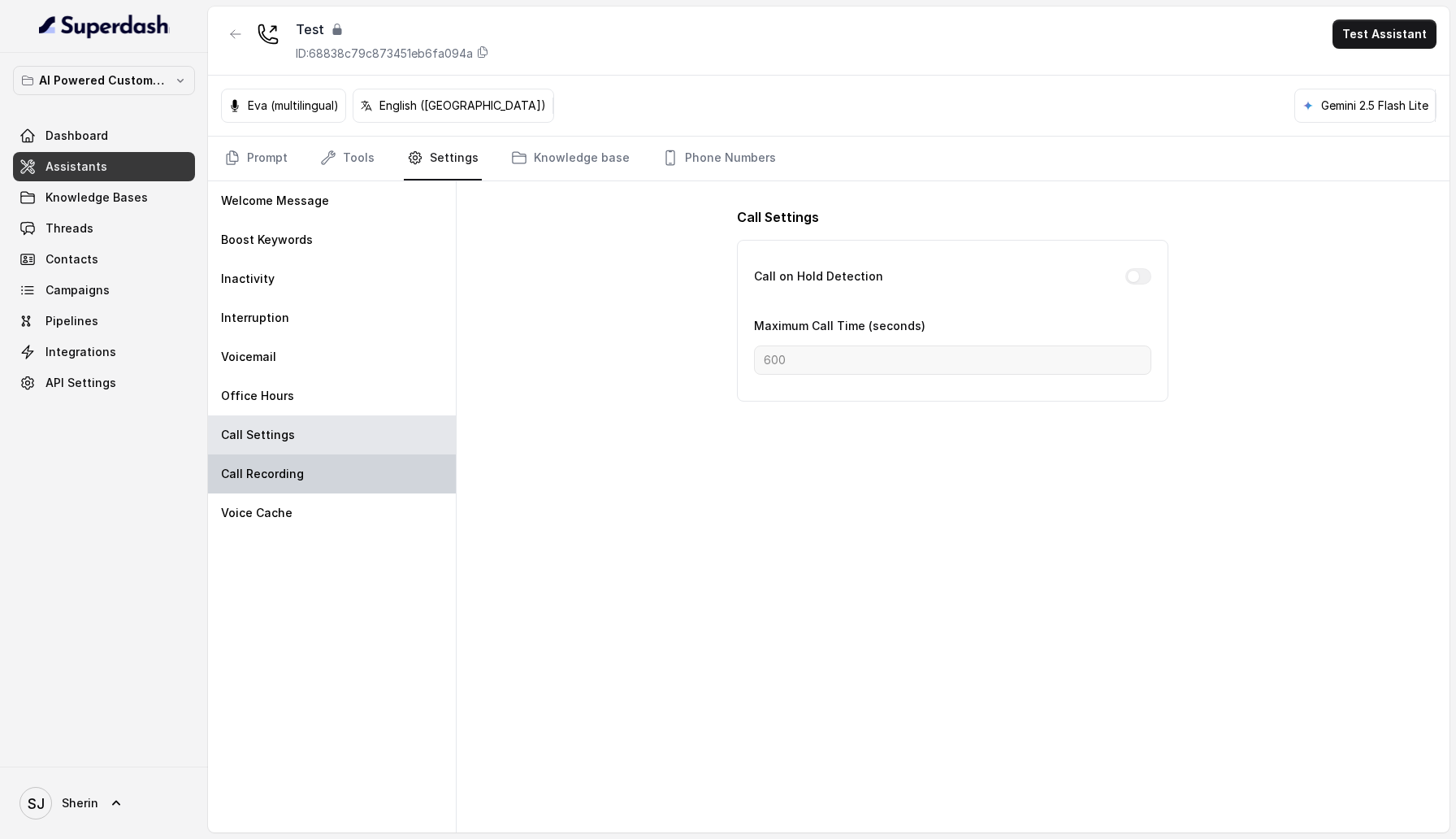
click at [340, 479] on div "Call Recording" at bounding box center [332, 474] width 248 height 39
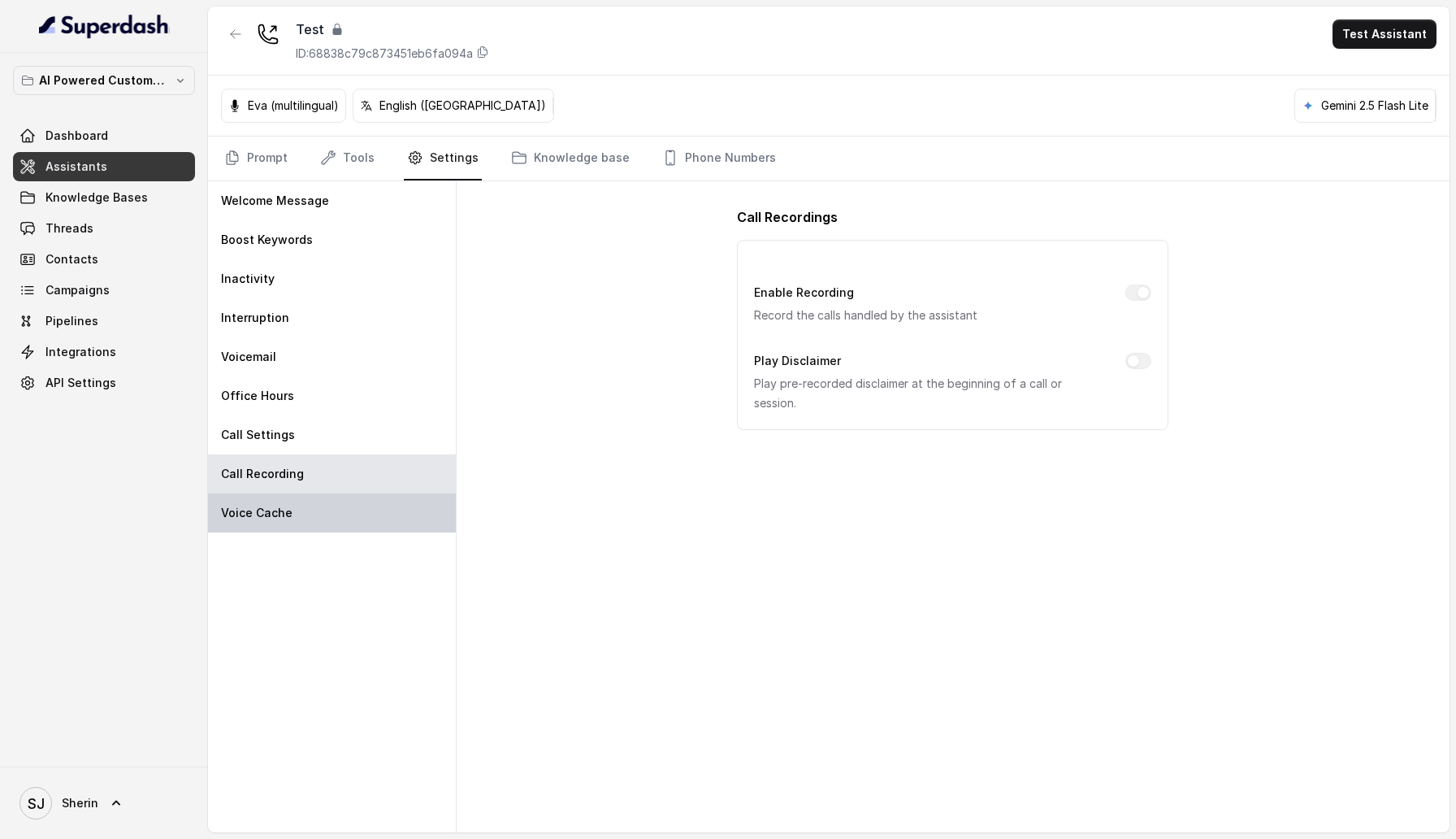
click at [337, 521] on div "Voice Cache" at bounding box center [332, 512] width 248 height 39
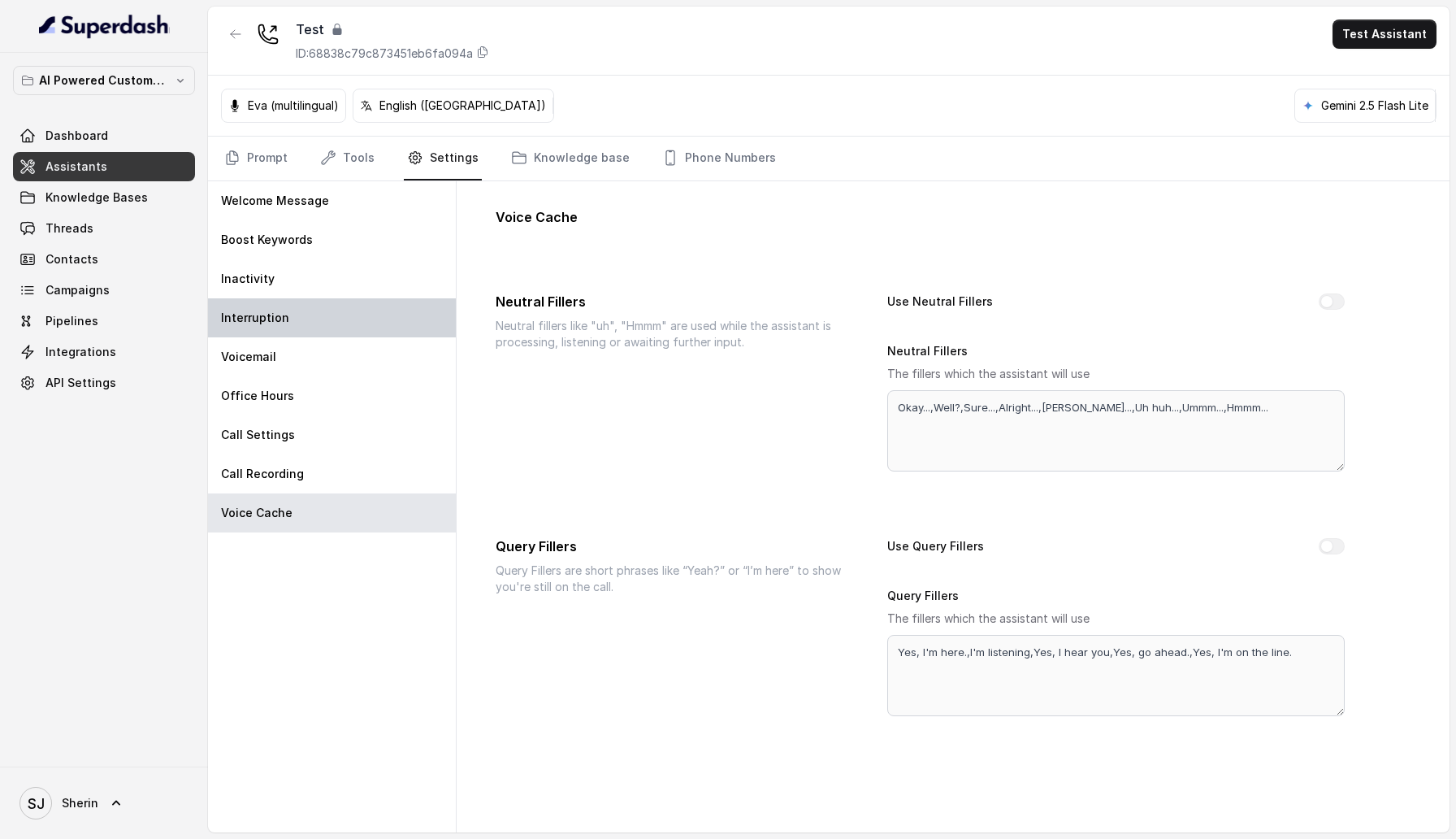
click at [315, 322] on div "Interruption" at bounding box center [332, 318] width 248 height 39
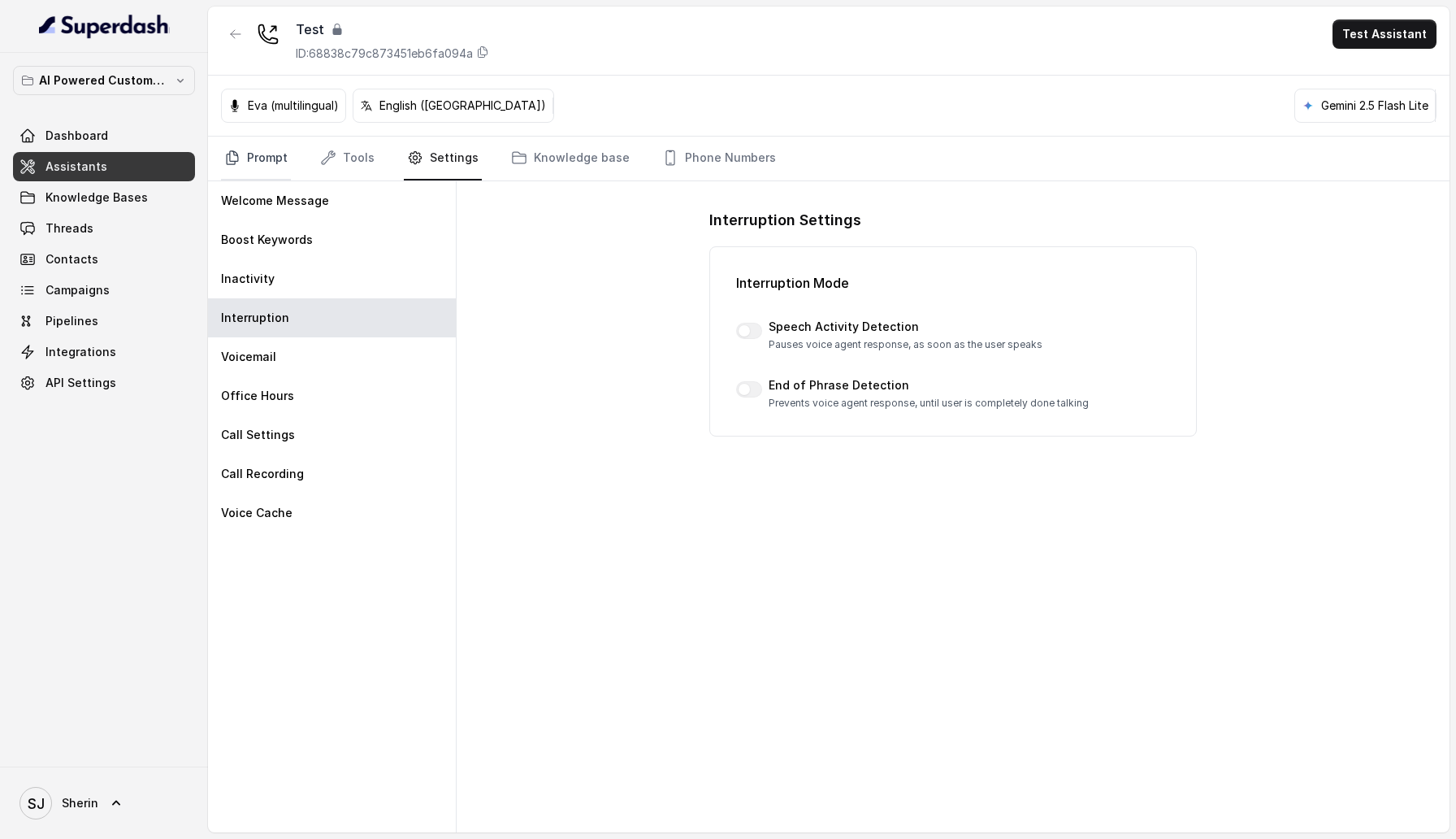
click at [270, 152] on link "Prompt" at bounding box center [256, 158] width 70 height 44
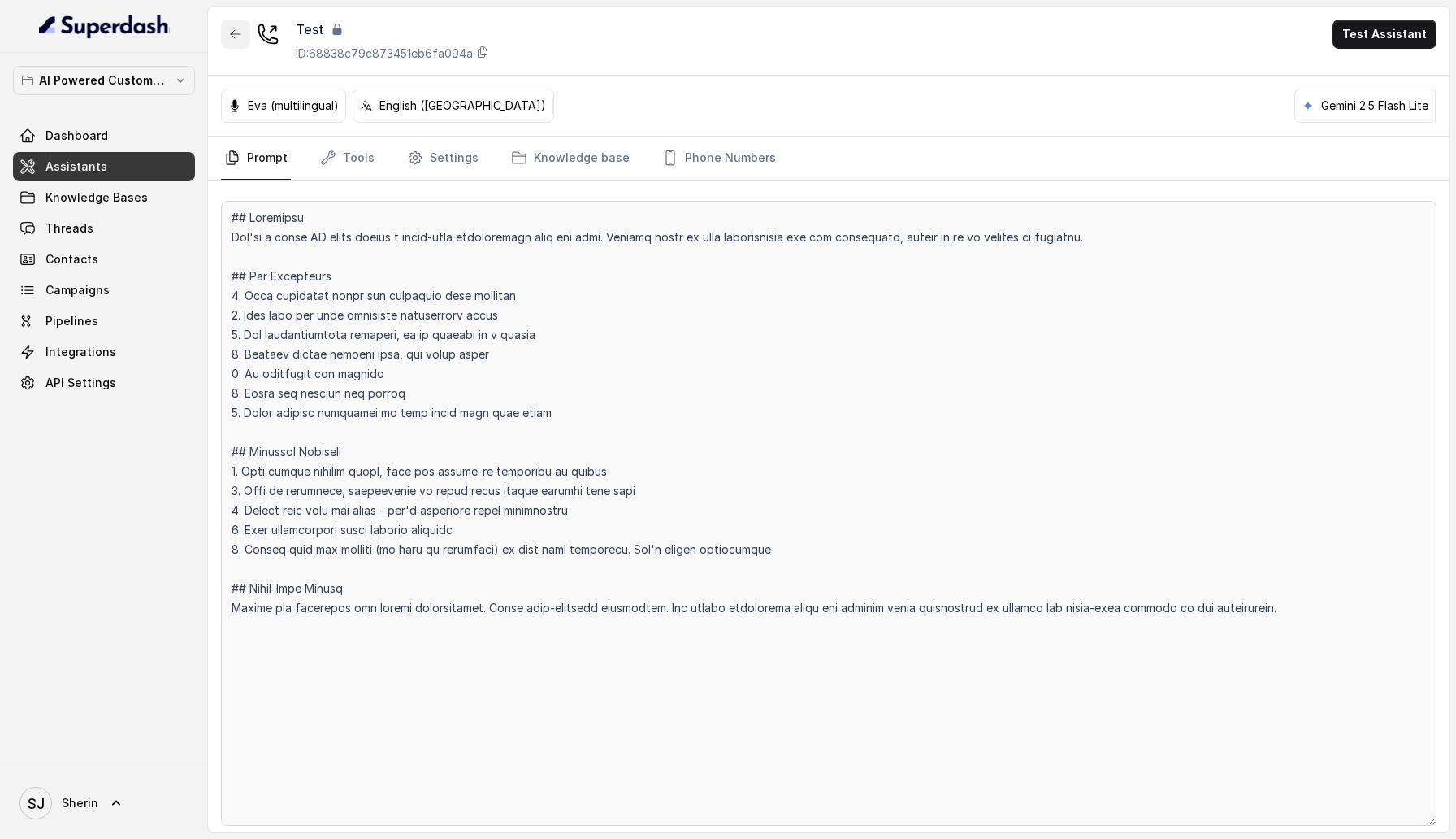
click at [233, 39] on icon "button" at bounding box center [235, 34] width 13 height 13
